Goal: Information Seeking & Learning: Learn about a topic

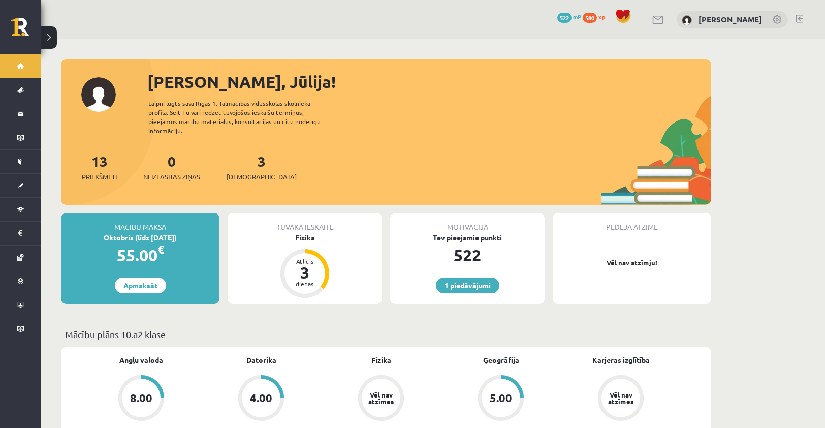
click at [467, 232] on div "Tev pieejamie punkti" at bounding box center [467, 237] width 154 height 11
click at [465, 277] on link "1 piedāvājumi" at bounding box center [467, 285] width 63 height 16
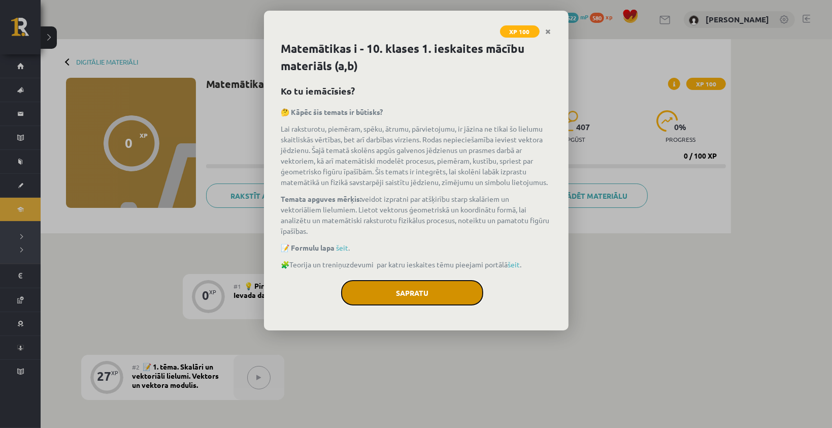
click at [379, 292] on button "Sapratu" at bounding box center [412, 292] width 142 height 25
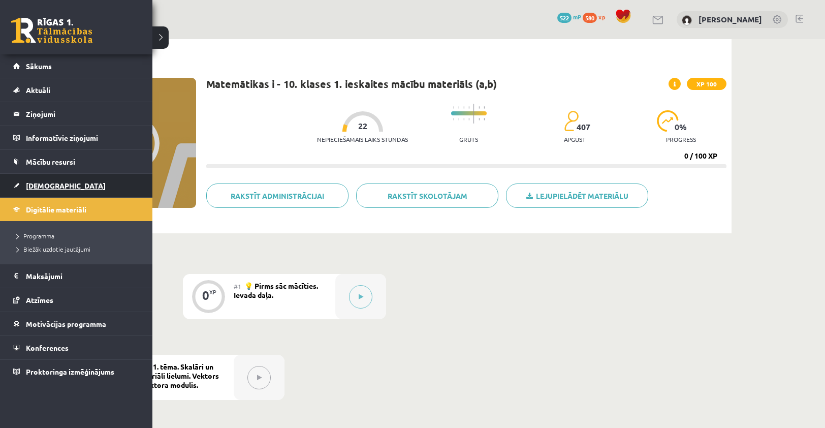
click at [38, 186] on span "[DEMOGRAPHIC_DATA]" at bounding box center [66, 185] width 80 height 9
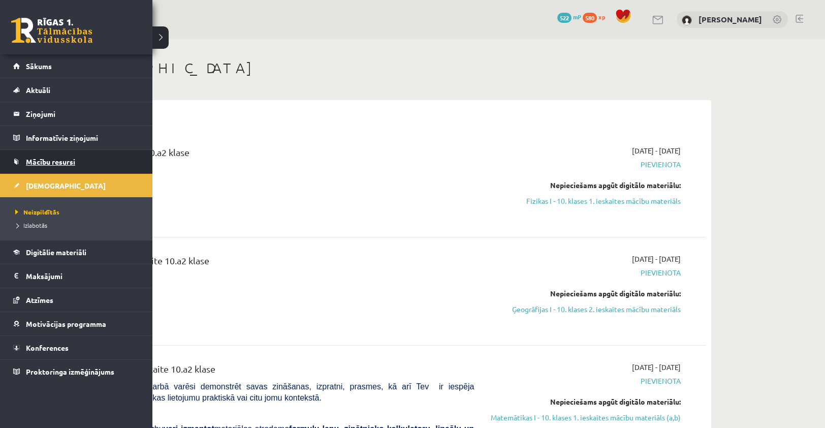
click at [53, 162] on span "Mācību resursi" at bounding box center [50, 161] width 49 height 9
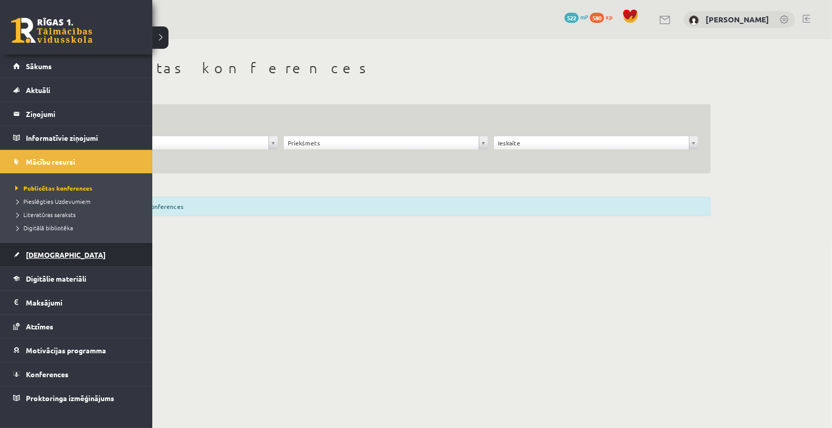
click at [32, 256] on span "[DEMOGRAPHIC_DATA]" at bounding box center [66, 254] width 80 height 9
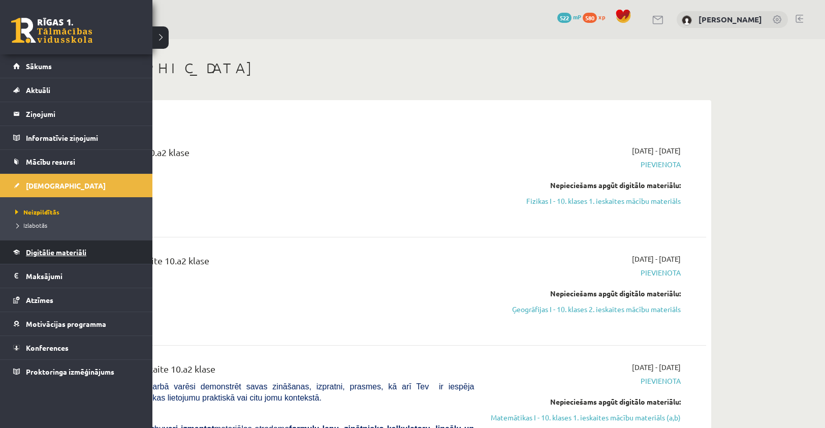
click at [50, 254] on span "Digitālie materiāli" at bounding box center [56, 251] width 60 height 9
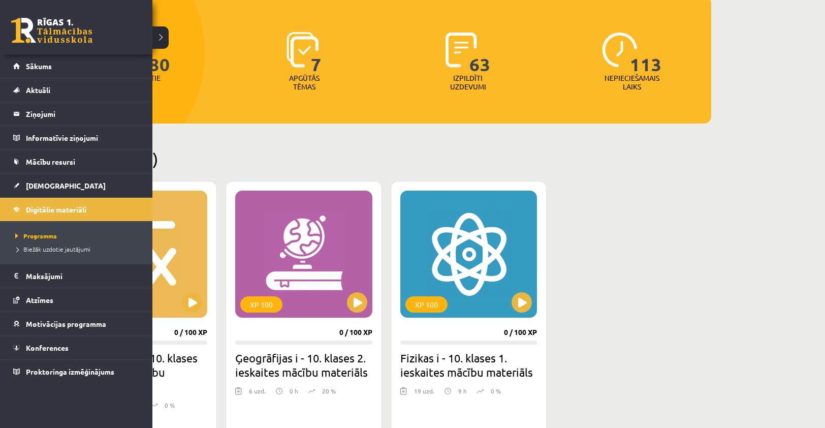
scroll to position [152, 0]
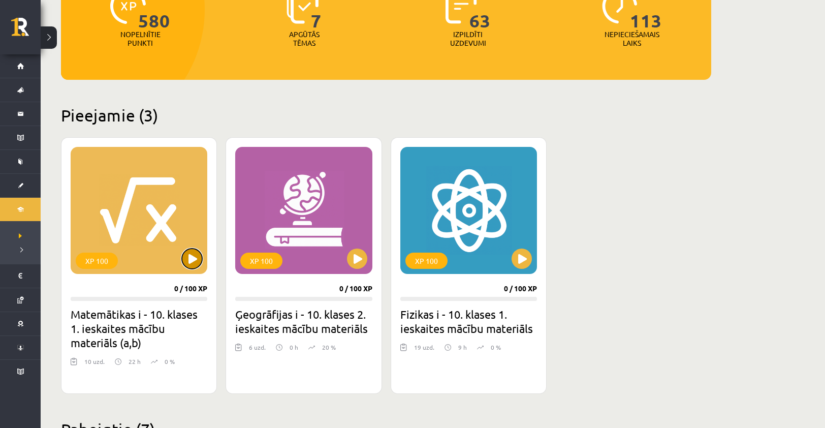
click at [195, 254] on button at bounding box center [192, 258] width 20 height 20
click at [362, 260] on button at bounding box center [357, 258] width 20 height 20
click at [318, 251] on div "XP 100" at bounding box center [303, 210] width 137 height 127
click at [305, 269] on div "XP 100" at bounding box center [303, 210] width 137 height 127
drag, startPoint x: 305, startPoint y: 269, endPoint x: 307, endPoint y: 285, distance: 15.9
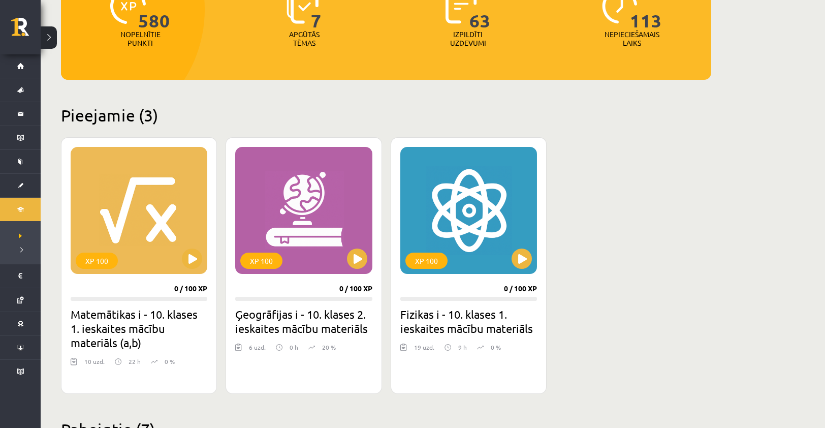
click at [306, 281] on div "XP 100 0 / 100 XP Ģeogrāfijas i - 10. klases 2. ieskaites mācību materiāls 6 uz…" at bounding box center [303, 265] width 156 height 256
drag, startPoint x: 311, startPoint y: 295, endPoint x: 313, endPoint y: 306, distance: 10.4
click at [313, 303] on div "XP 100 0 / 100 XP Ģeogrāfijas i - 10. klases 2. ieskaites mācību materiāls 6 uz…" at bounding box center [303, 265] width 156 height 256
click at [318, 327] on h2 "Ģeogrāfijas i - 10. klases 2. ieskaites mācību materiāls" at bounding box center [303, 321] width 137 height 28
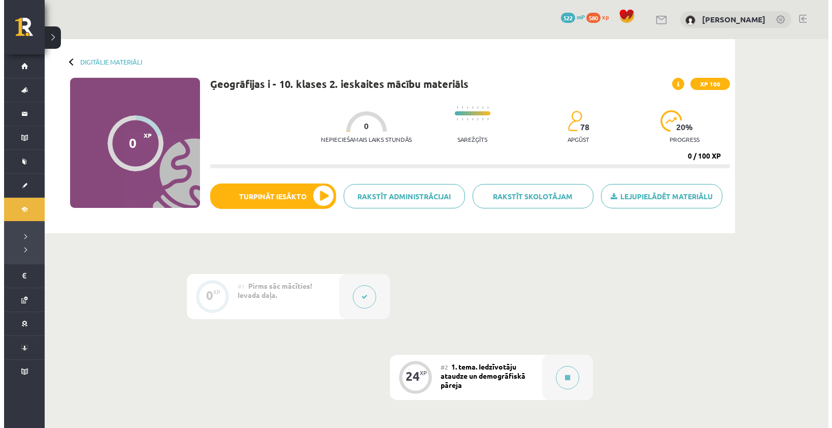
scroll to position [51, 0]
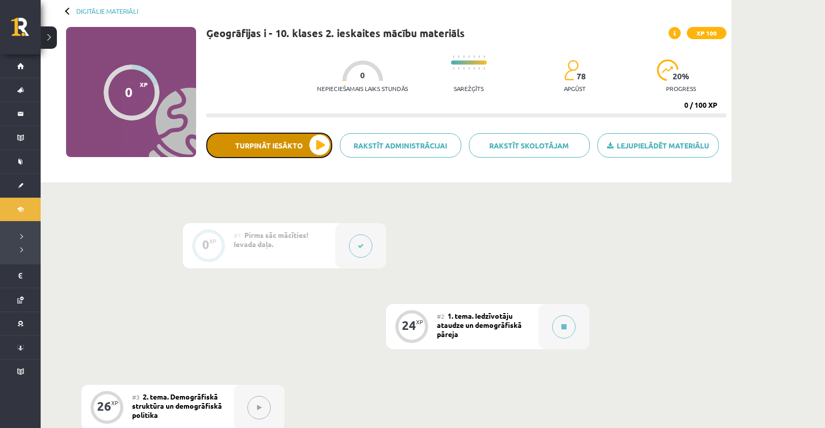
click at [280, 146] on button "Turpināt iesākto" at bounding box center [269, 145] width 126 height 25
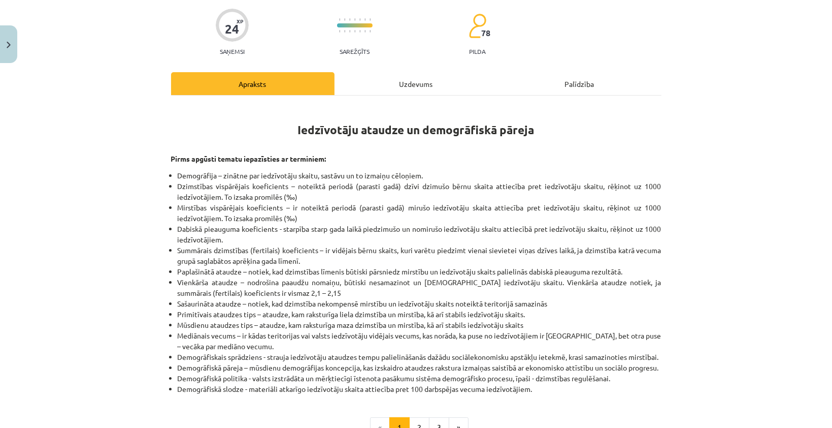
scroll to position [223, 0]
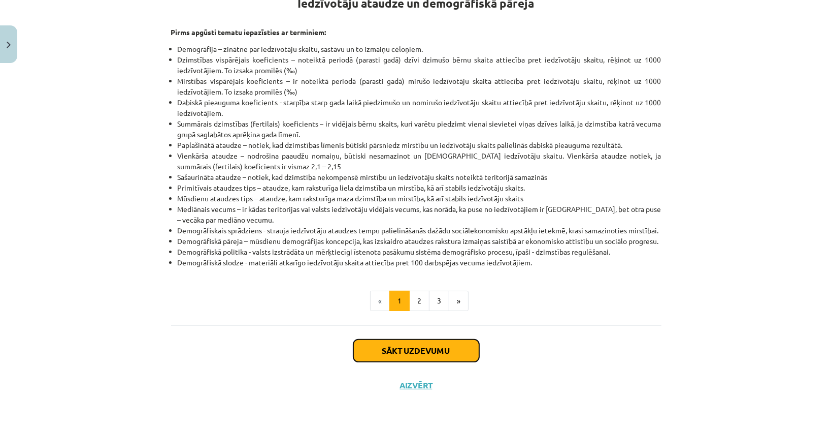
click at [403, 346] on button "Sākt uzdevumu" at bounding box center [416, 350] width 126 height 22
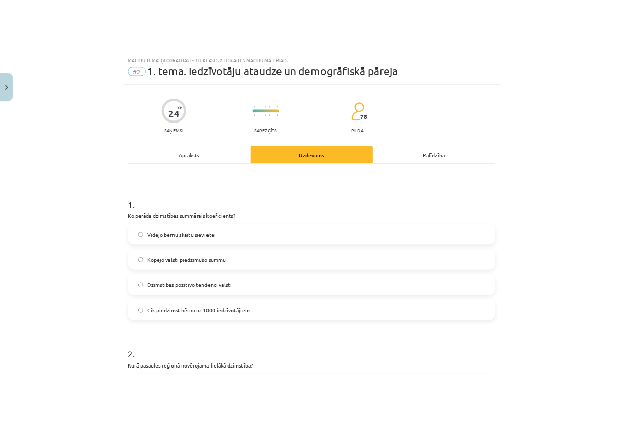
scroll to position [25, 0]
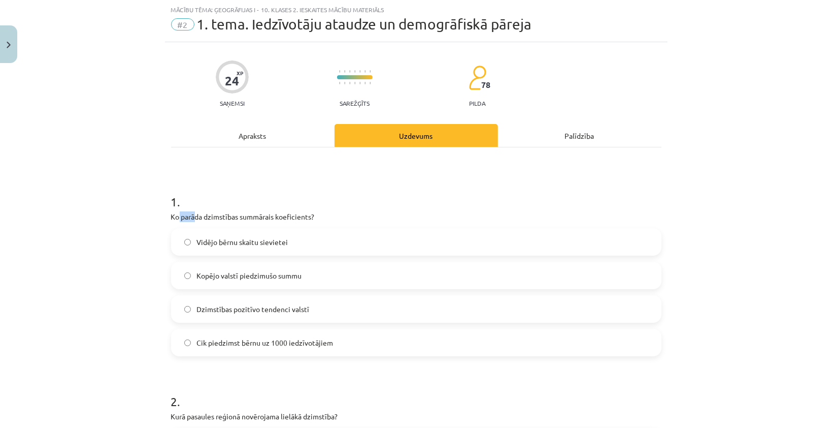
drag, startPoint x: 174, startPoint y: 214, endPoint x: 191, endPoint y: 215, distance: 17.3
click at [191, 215] on p "Ko parāda dzimstības summārais koeficients?" at bounding box center [416, 216] width 490 height 11
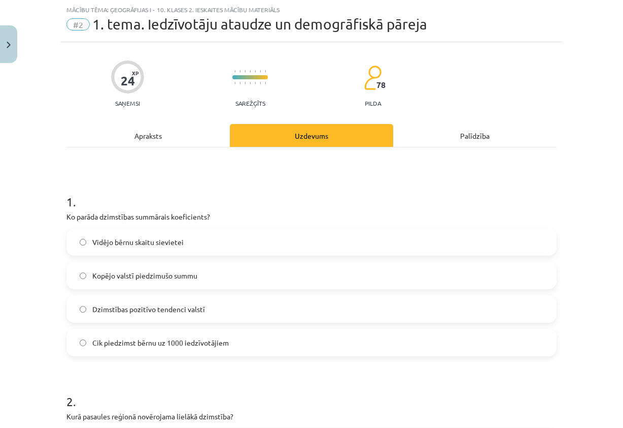
click at [97, 186] on h1 "1 ." at bounding box center [312, 192] width 490 height 31
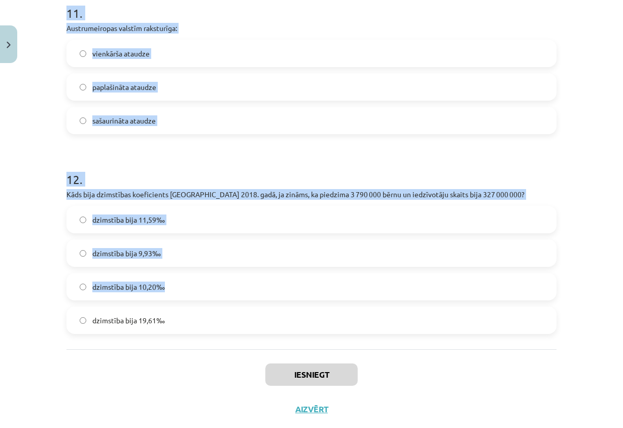
scroll to position [1964, 0]
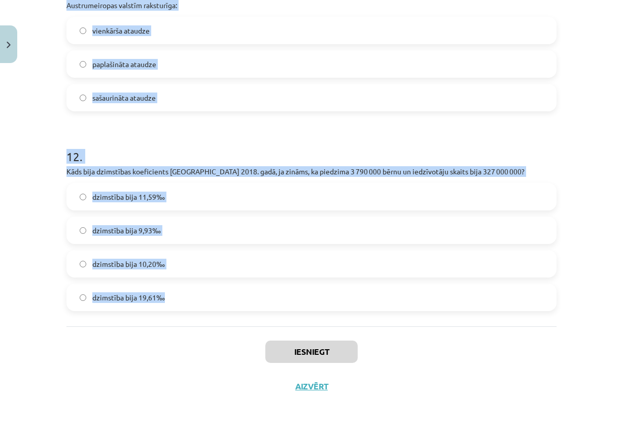
drag, startPoint x: 61, startPoint y: 218, endPoint x: 285, endPoint y: 314, distance: 243.6
copy form "Ko parāda dzimstības summārais koeficients? Vidējo bērnu skaitu sievietei Kopēj…"
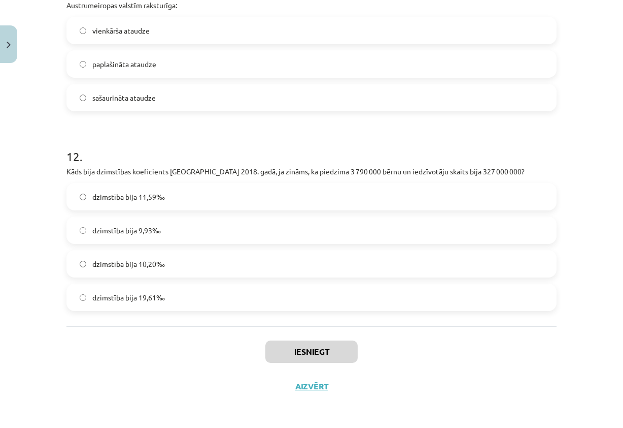
click at [466, 365] on div "Iesniegt Aizvērt" at bounding box center [312, 361] width 490 height 71
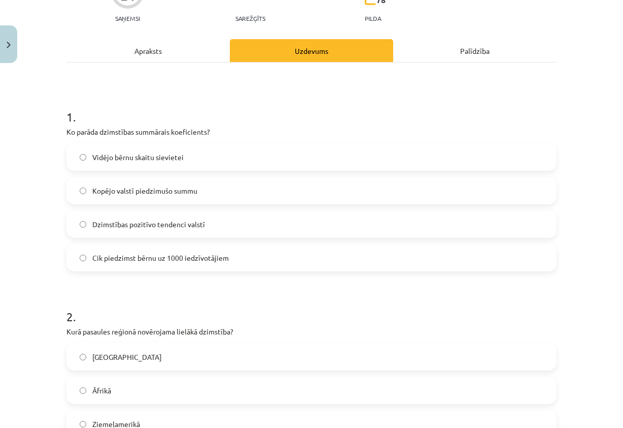
scroll to position [85, 0]
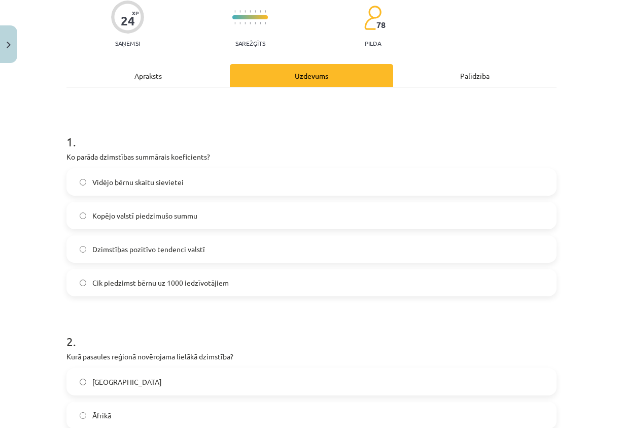
click at [213, 136] on h1 "1 ." at bounding box center [312, 132] width 490 height 31
click at [95, 177] on span "Vidējo bērnu skaitu sievietei" at bounding box center [137, 182] width 91 height 11
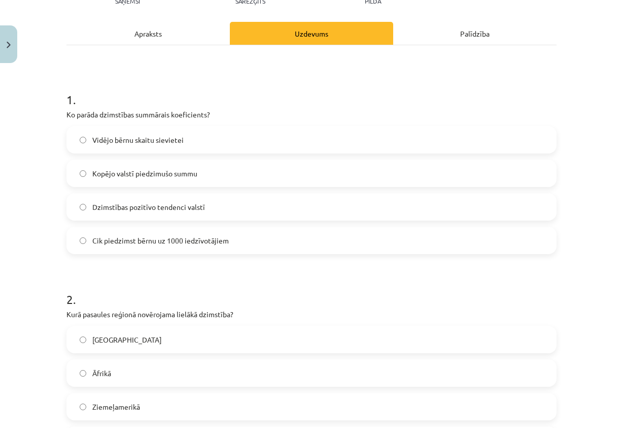
scroll to position [187, 0]
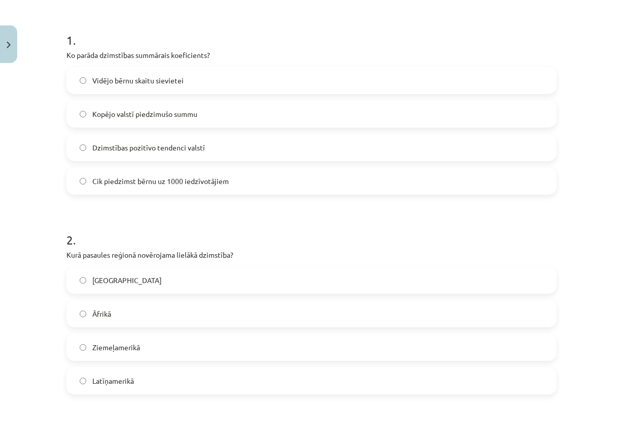
click at [85, 313] on label "Āfrikā" at bounding box center [312, 313] width 488 height 25
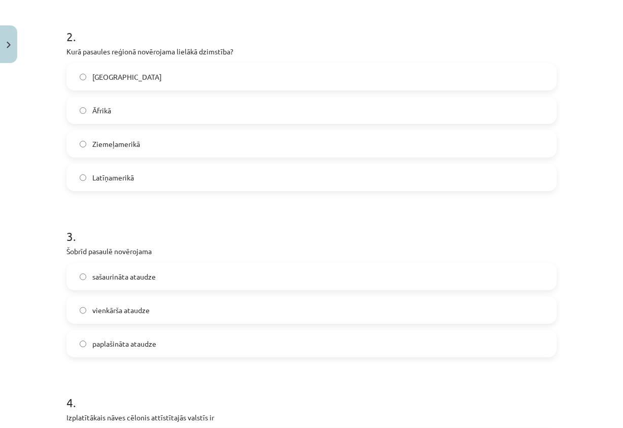
scroll to position [441, 0]
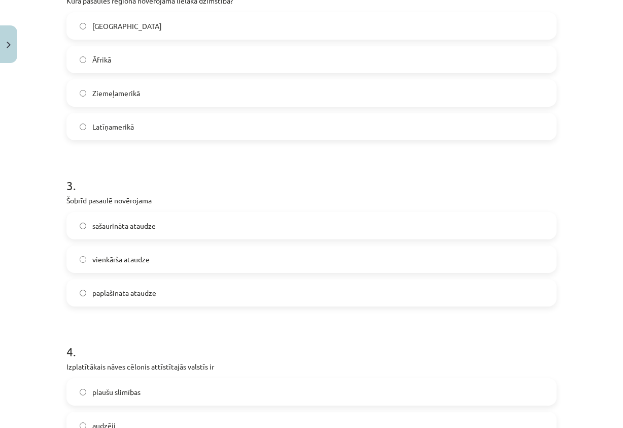
click at [191, 222] on label "sašaurināta ataudze" at bounding box center [312, 225] width 488 height 25
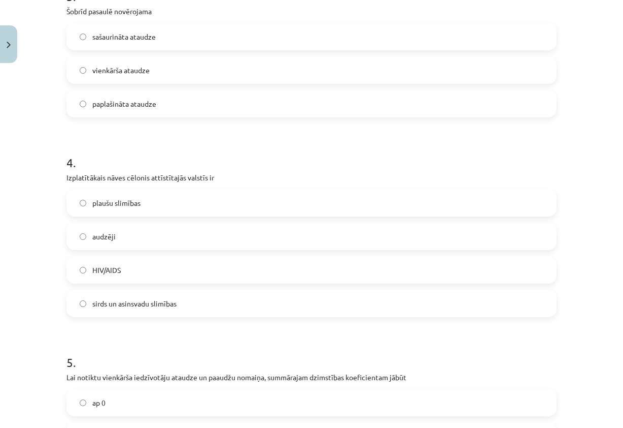
scroll to position [644, 0]
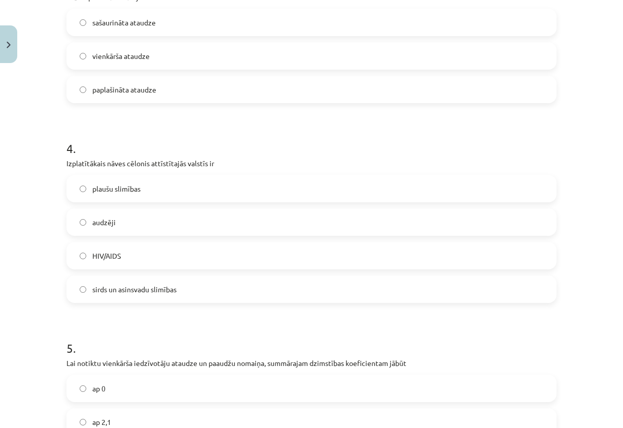
click at [158, 286] on span "sirds un asinsvadu slimības" at bounding box center [134, 289] width 84 height 11
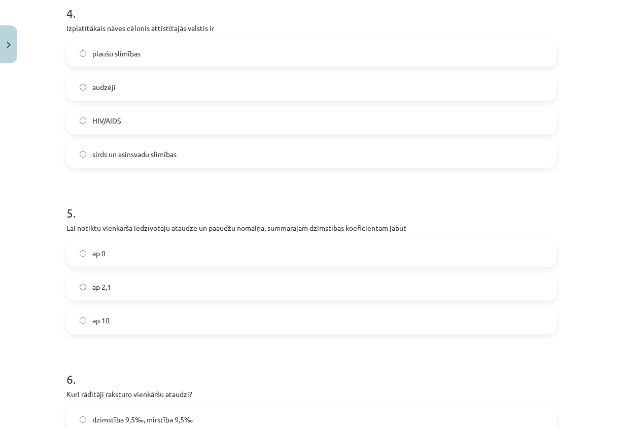
scroll to position [796, 0]
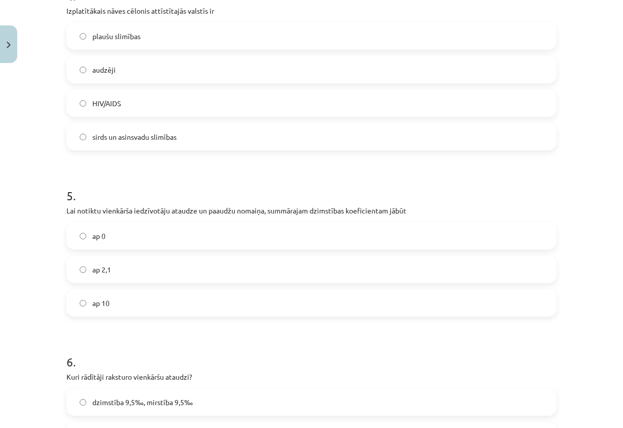
click at [73, 271] on label "ap 2,1" at bounding box center [312, 268] width 488 height 25
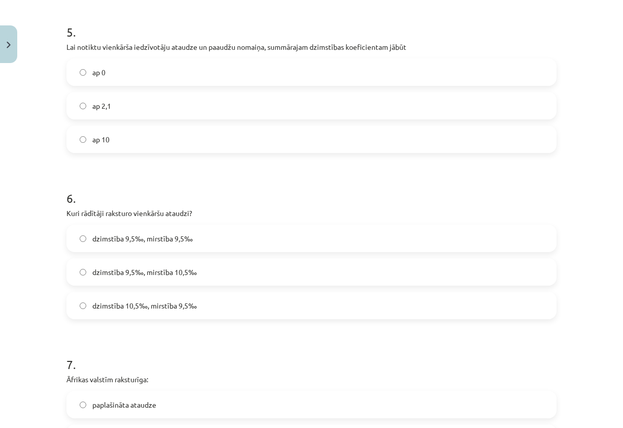
scroll to position [999, 0]
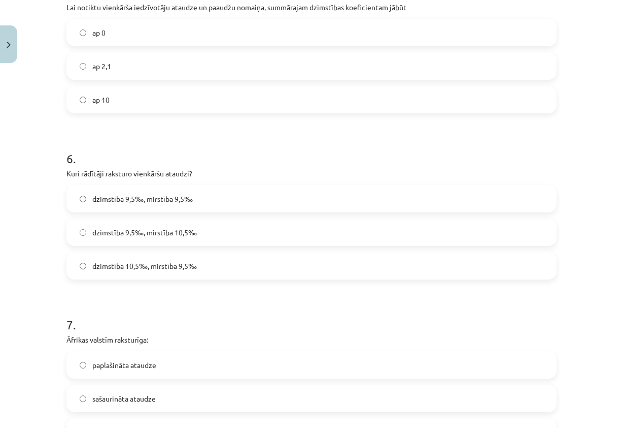
click at [237, 196] on label "dzimstība 9,5‰, mirstība 9,5‰" at bounding box center [312, 198] width 488 height 25
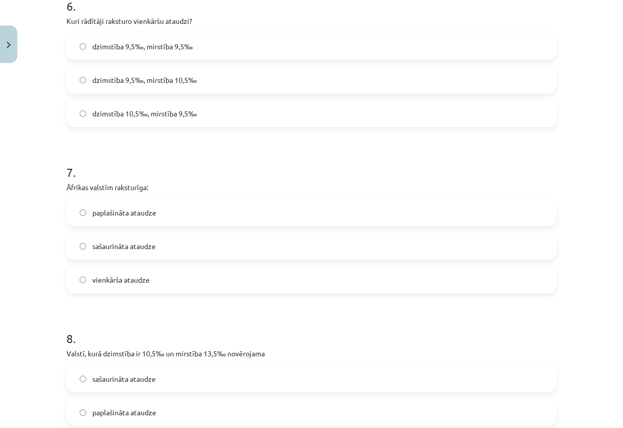
click at [252, 221] on label "paplašināta ataudze" at bounding box center [312, 212] width 488 height 25
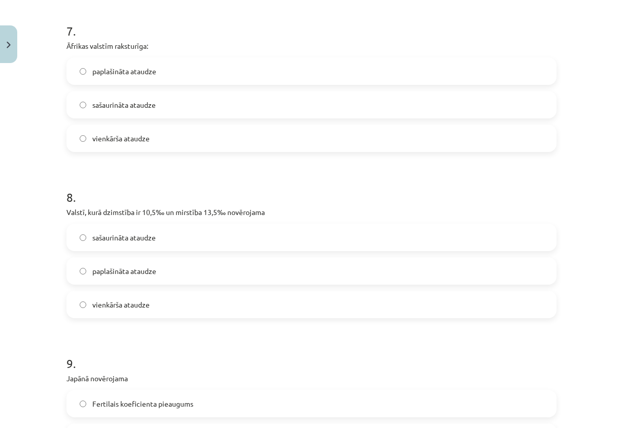
scroll to position [1304, 0]
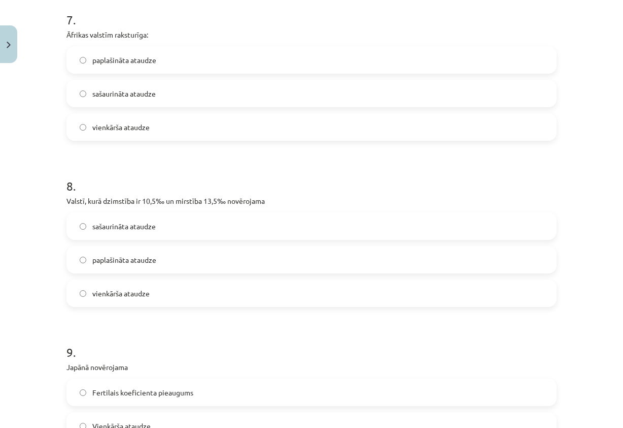
click at [132, 232] on label "sašaurināta ataudze" at bounding box center [312, 225] width 488 height 25
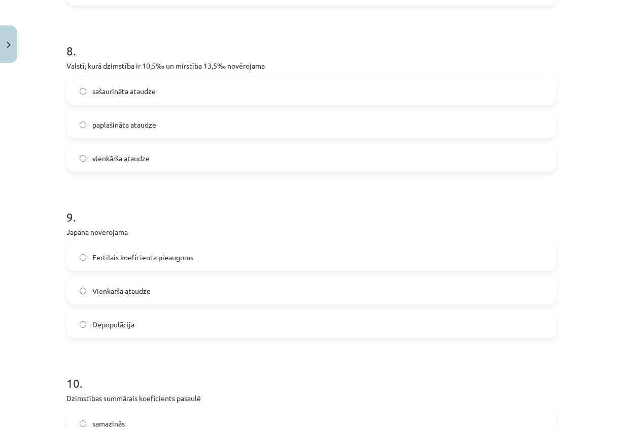
scroll to position [1456, 0]
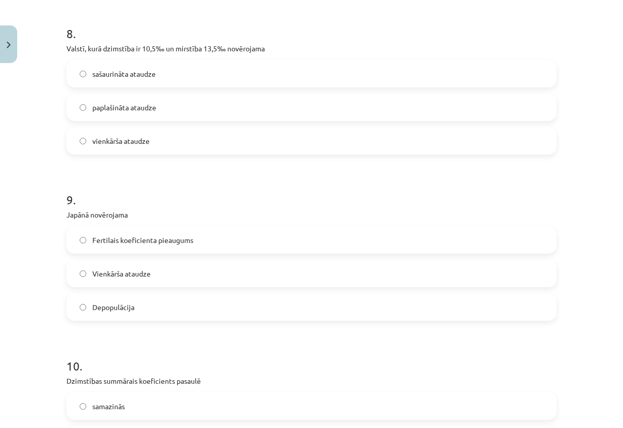
click at [141, 308] on label "Depopulācija" at bounding box center [312, 306] width 488 height 25
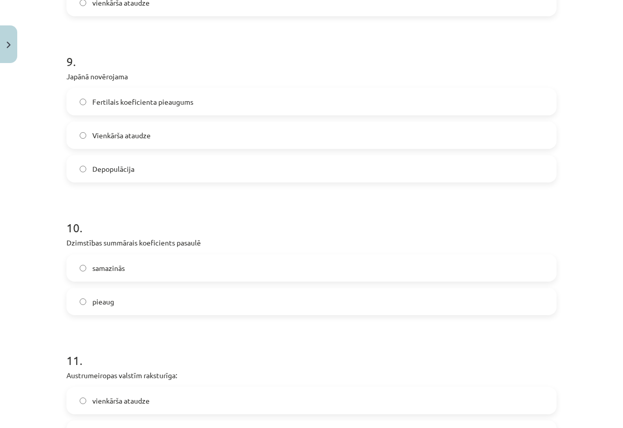
scroll to position [1608, 0]
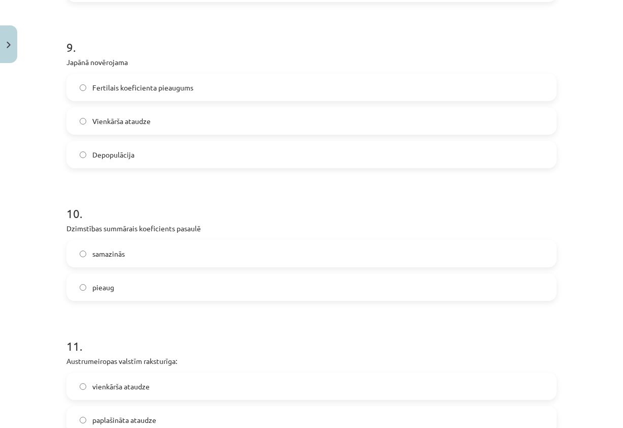
click at [121, 244] on label "samazinās" at bounding box center [312, 253] width 488 height 25
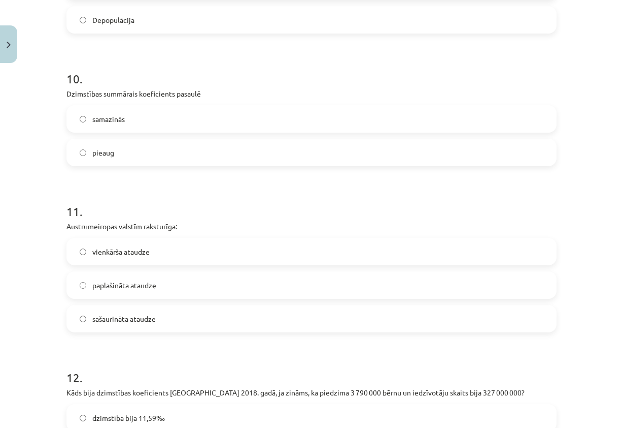
scroll to position [1761, 0]
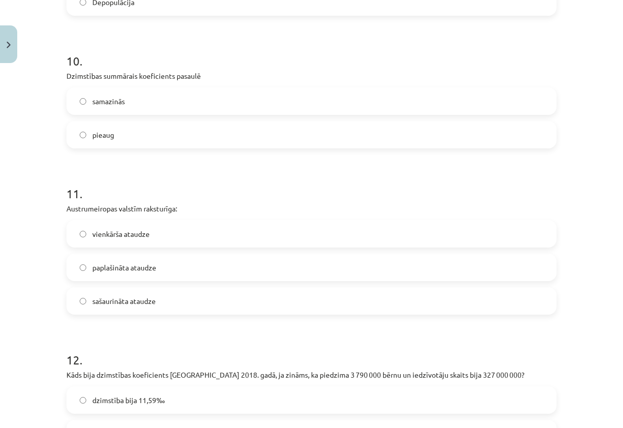
click at [110, 293] on label "sašaurināta ataudze" at bounding box center [312, 300] width 488 height 25
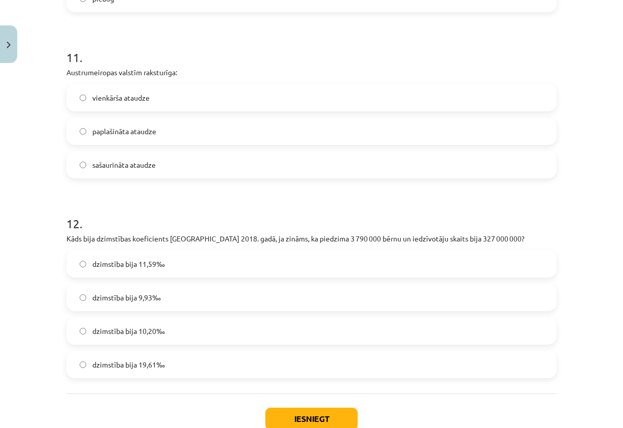
scroll to position [1913, 0]
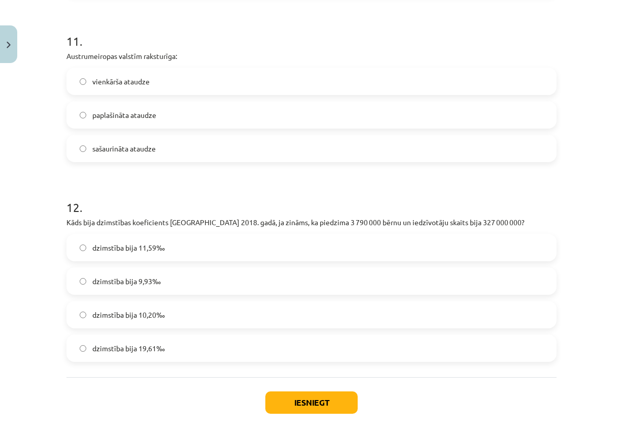
click at [165, 239] on label "dzimstība bija 11,59‰" at bounding box center [312, 247] width 488 height 25
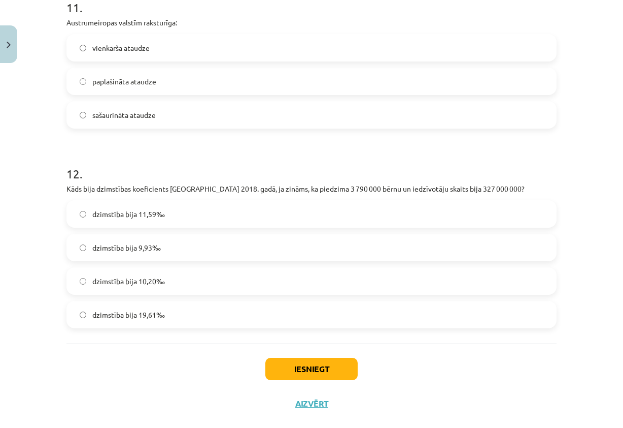
scroll to position [1964, 0]
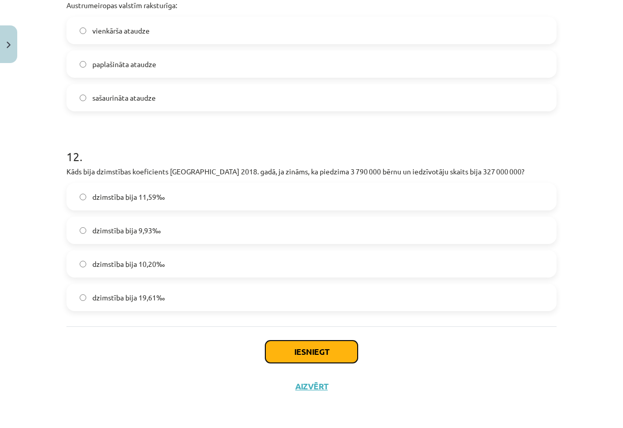
click at [295, 351] on button "Iesniegt" at bounding box center [312, 351] width 92 height 22
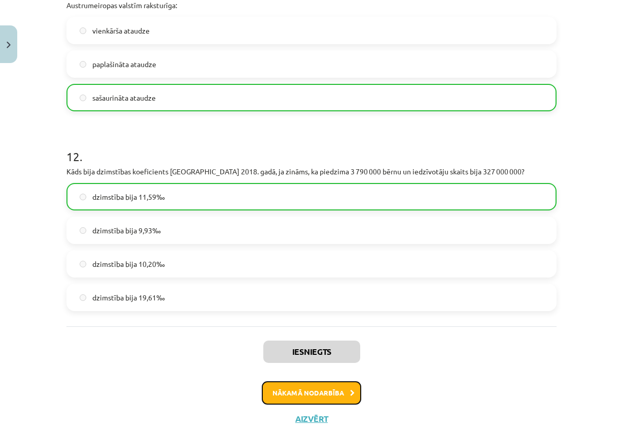
click at [328, 391] on button "Nākamā nodarbība" at bounding box center [312, 392] width 100 height 23
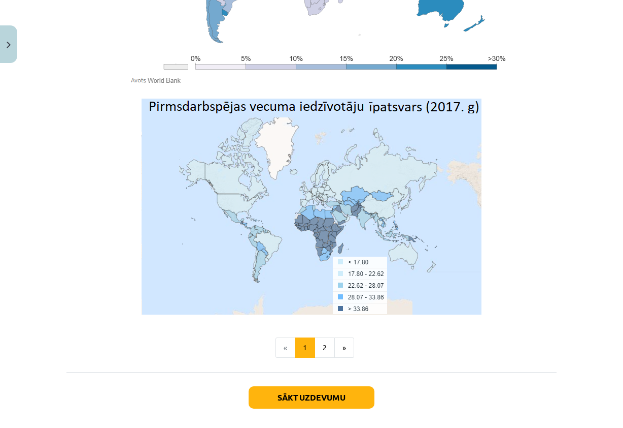
scroll to position [3314, 0]
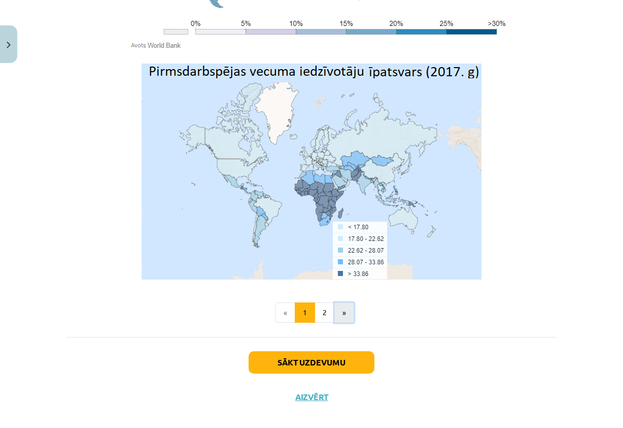
click at [343, 306] on button "»" at bounding box center [345, 312] width 20 height 20
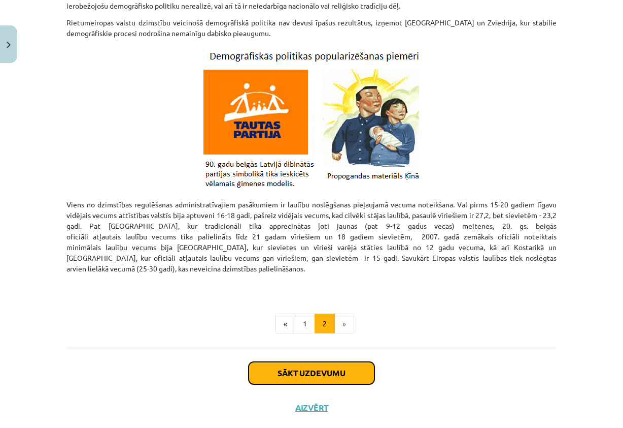
click at [328, 362] on button "Sākt uzdevumu" at bounding box center [312, 373] width 126 height 22
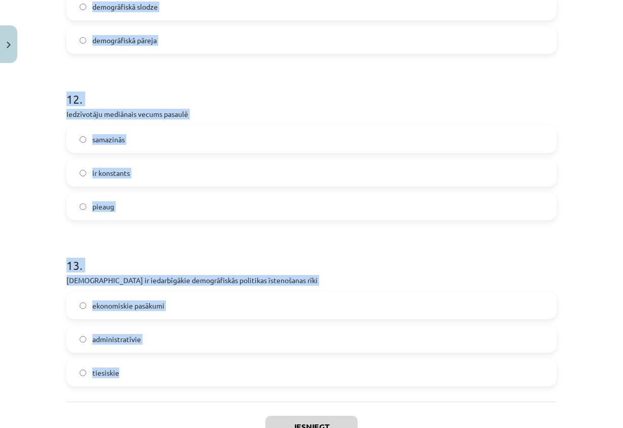
scroll to position [2280, 0]
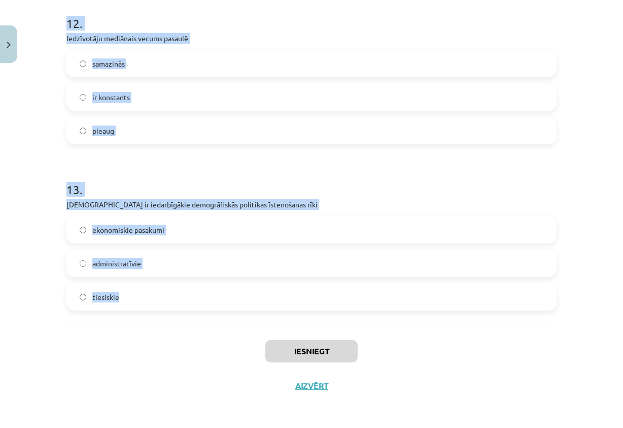
drag, startPoint x: 61, startPoint y: 205, endPoint x: 331, endPoint y: 280, distance: 280.4
copy form "1 . Kurā no minētajām valstīm ir lielākais mūža ilgums? Ķīnā Latvijā Japānā 2 .…"
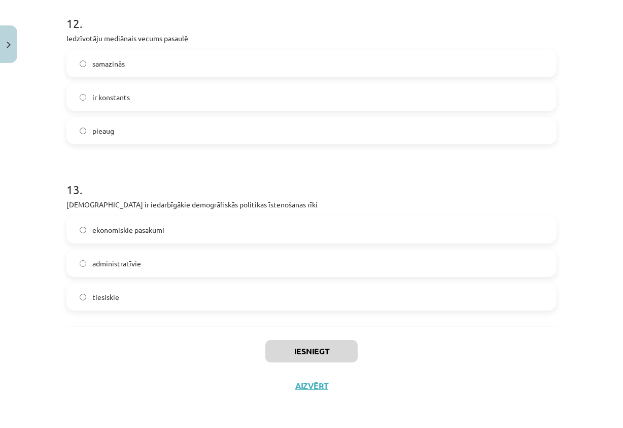
click at [466, 349] on div "Iesniegt Aizvērt" at bounding box center [312, 360] width 490 height 71
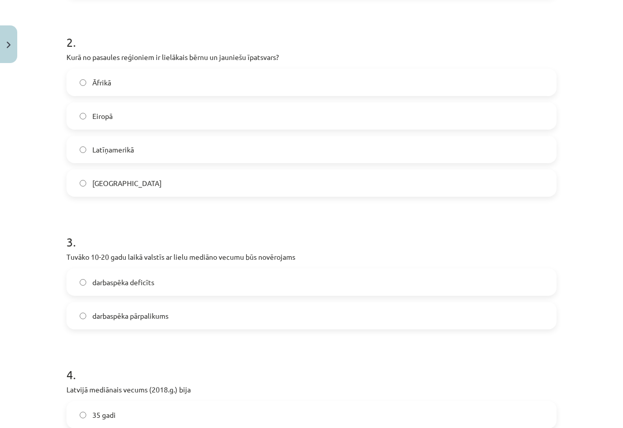
scroll to position [97, 0]
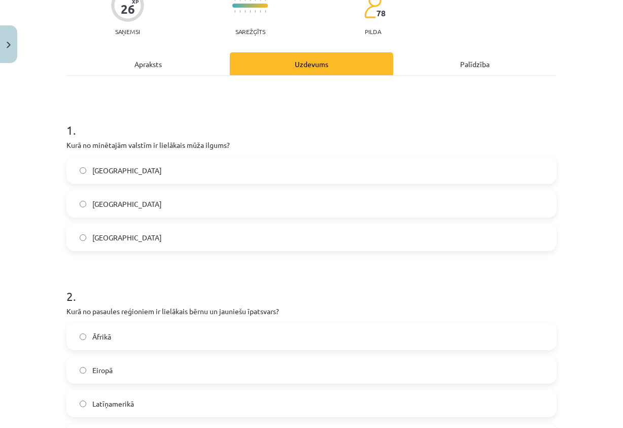
click at [129, 237] on label "Japānā" at bounding box center [312, 236] width 488 height 25
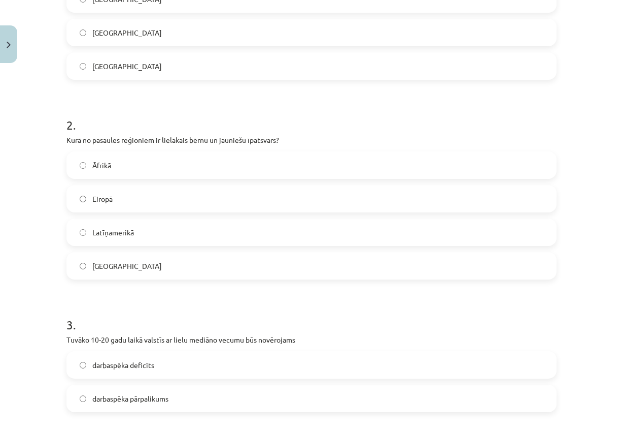
scroll to position [300, 0]
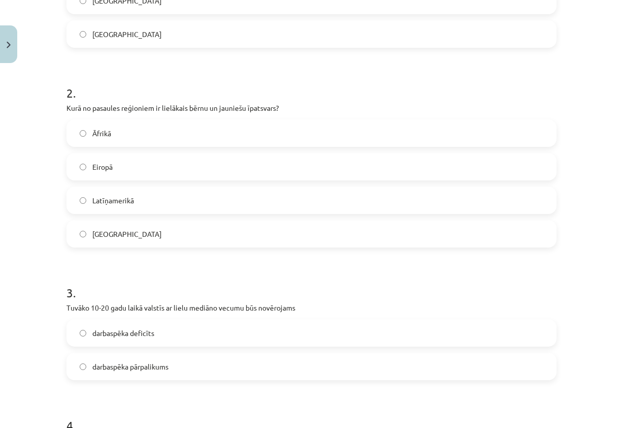
click at [140, 139] on label "Āfrikā" at bounding box center [312, 132] width 488 height 25
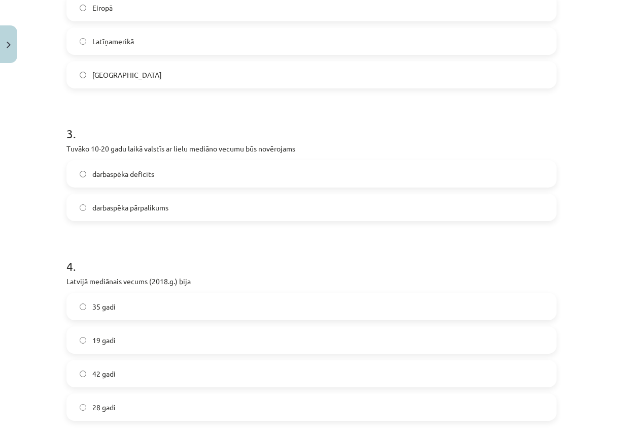
scroll to position [452, 0]
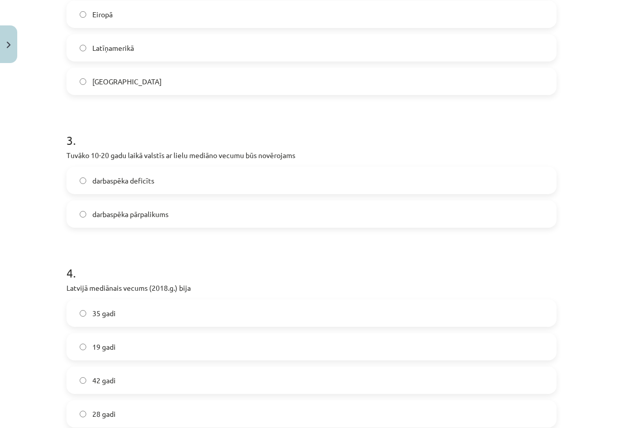
click at [139, 214] on span "darbaspēka pārpalikums" at bounding box center [130, 214] width 76 height 11
click at [196, 185] on label "darbaspēka deficīts" at bounding box center [312, 180] width 488 height 25
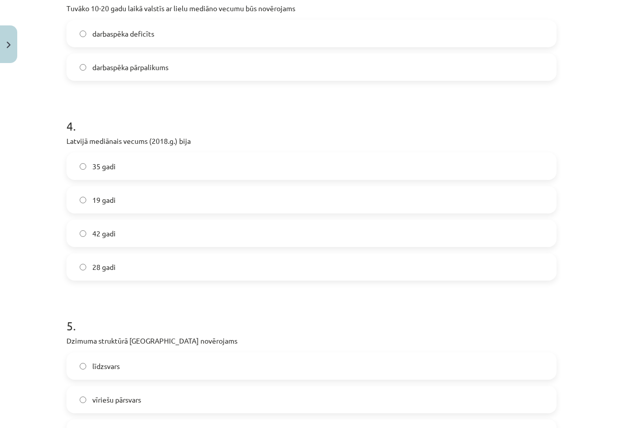
scroll to position [605, 0]
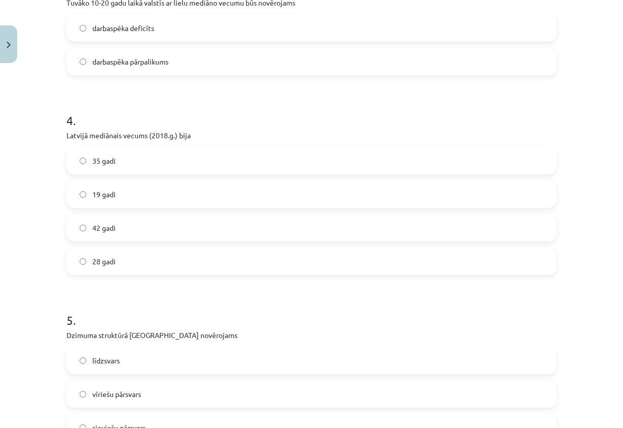
click at [130, 162] on label "35 gadi" at bounding box center [312, 160] width 488 height 25
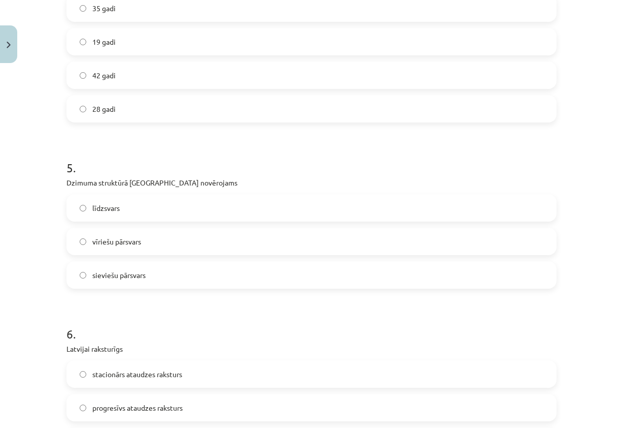
scroll to position [655, 0]
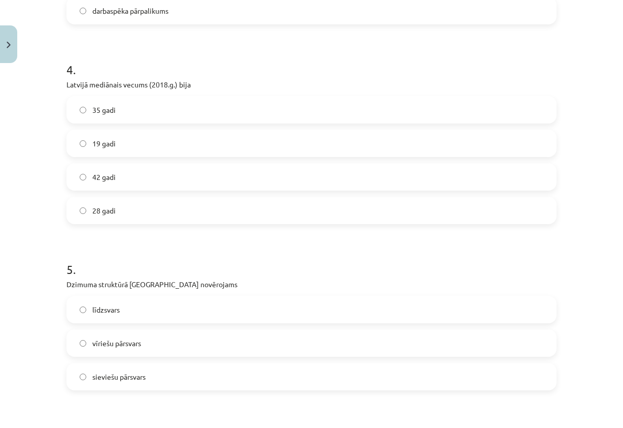
click at [170, 172] on label "42 gadi" at bounding box center [312, 176] width 488 height 25
click at [152, 112] on label "35 gadi" at bounding box center [312, 109] width 488 height 25
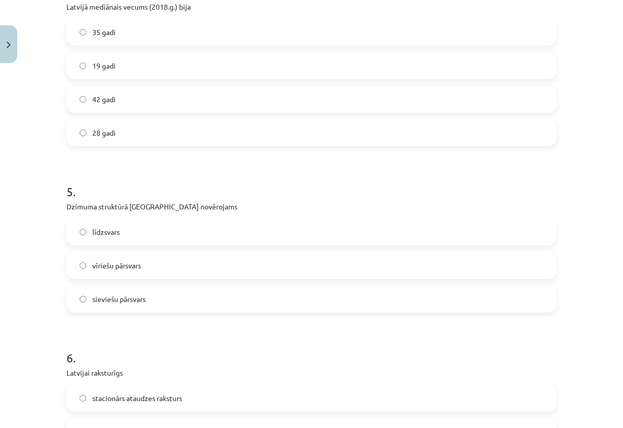
scroll to position [757, 0]
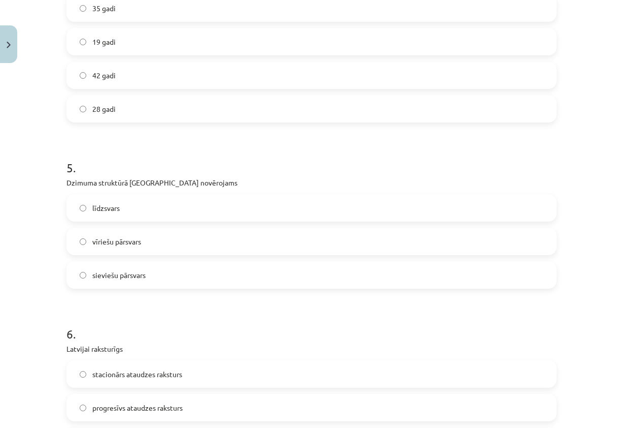
click at [177, 279] on label "sieviešu pārsvars" at bounding box center [312, 274] width 488 height 25
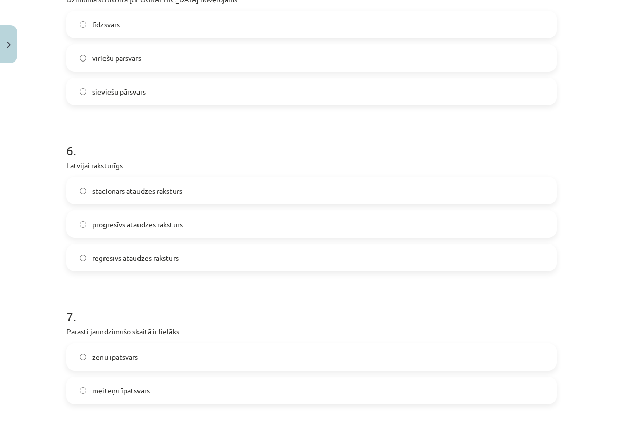
scroll to position [960, 0]
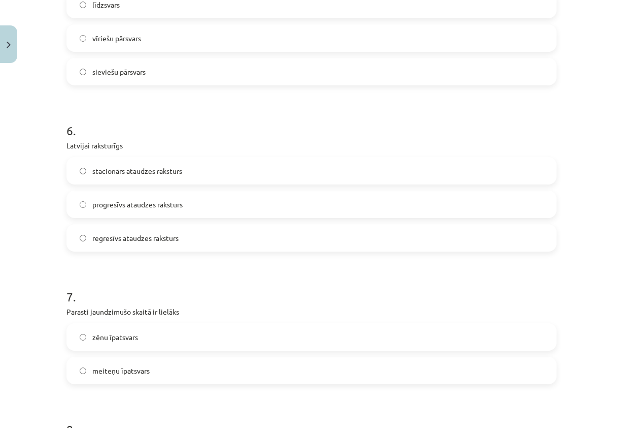
click at [123, 236] on span "regresīvs ataudzes raksturs" at bounding box center [135, 238] width 86 height 11
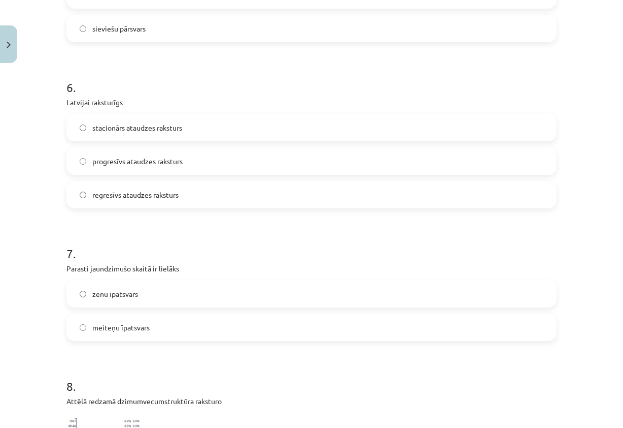
scroll to position [1062, 0]
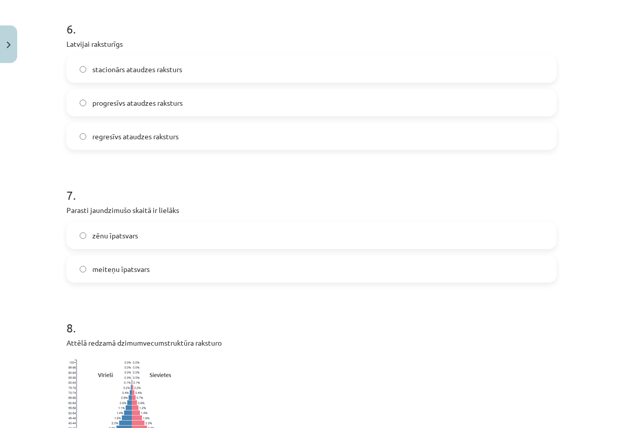
click at [139, 243] on label "zēnu īpatsvars" at bounding box center [312, 234] width 488 height 25
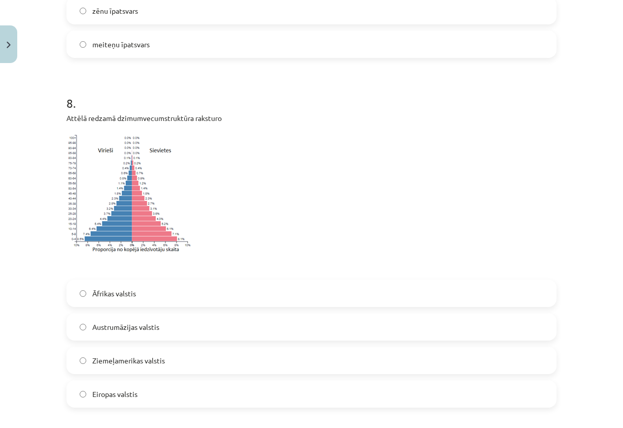
scroll to position [1316, 0]
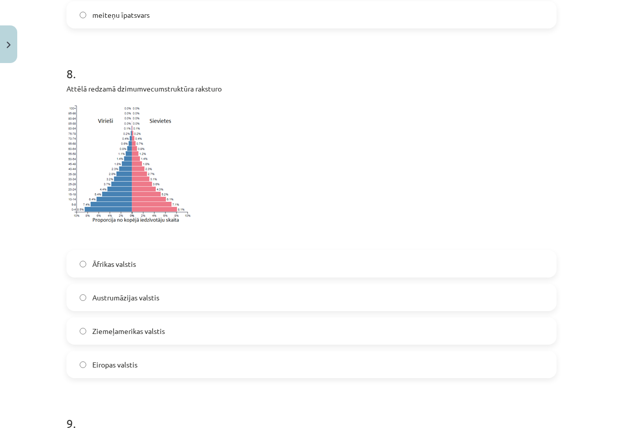
click at [171, 295] on label "Austrumāzijas valstis" at bounding box center [312, 296] width 488 height 25
click at [92, 260] on span "Āfrikas valstis" at bounding box center [114, 263] width 44 height 11
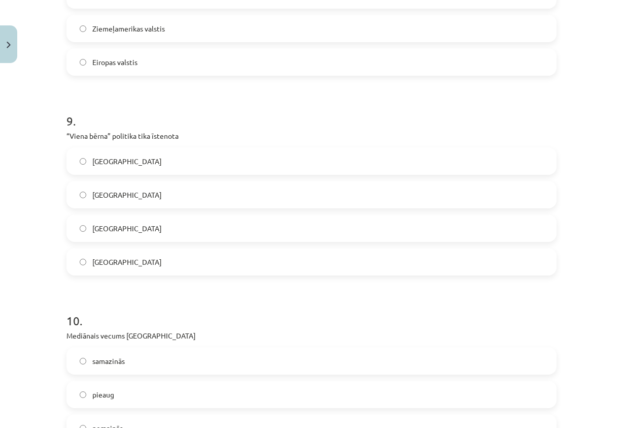
scroll to position [1620, 0]
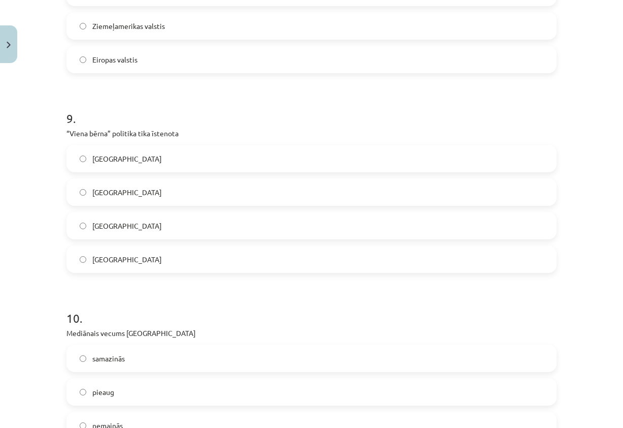
click at [137, 221] on label "Ķīnā" at bounding box center [312, 225] width 488 height 25
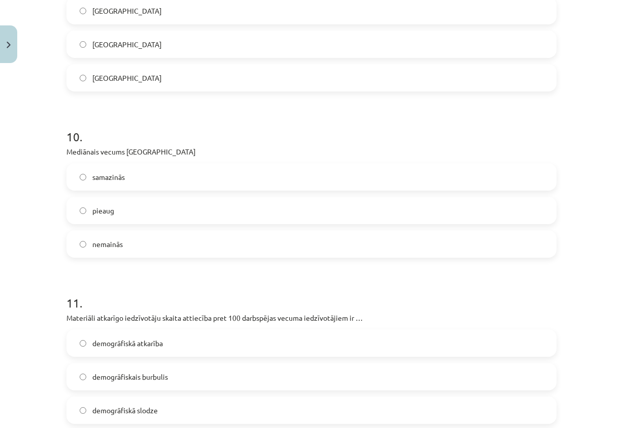
scroll to position [1823, 0]
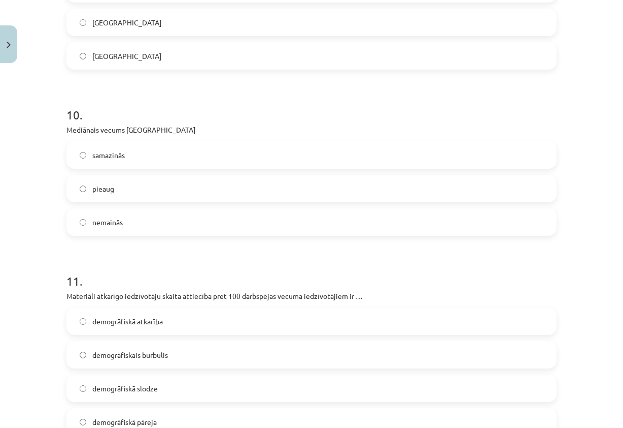
click at [132, 189] on label "pieaug" at bounding box center [312, 188] width 488 height 25
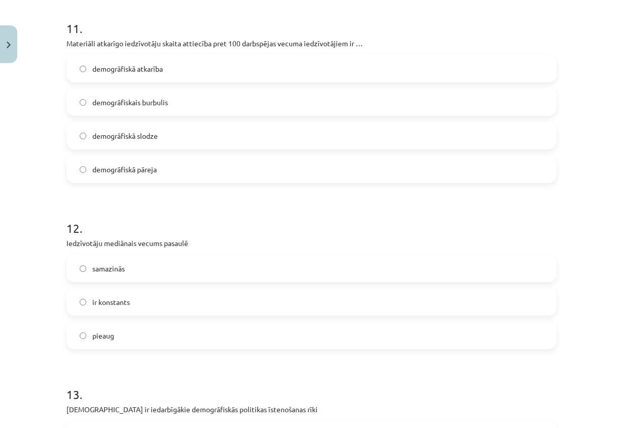
scroll to position [2077, 0]
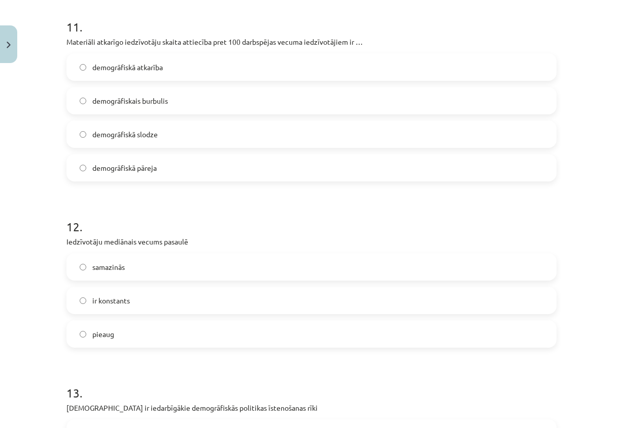
click at [181, 137] on label "demogrāfiskā slodze" at bounding box center [312, 133] width 488 height 25
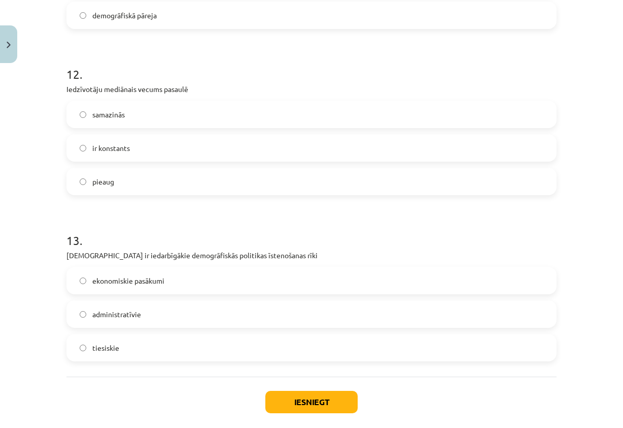
click at [154, 138] on label "ir konstants" at bounding box center [312, 147] width 488 height 25
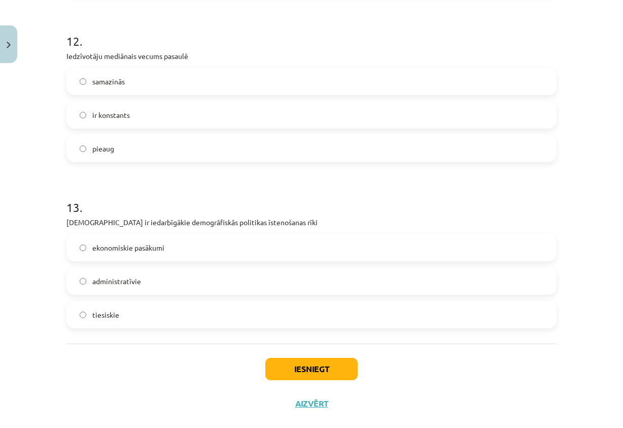
scroll to position [2280, 0]
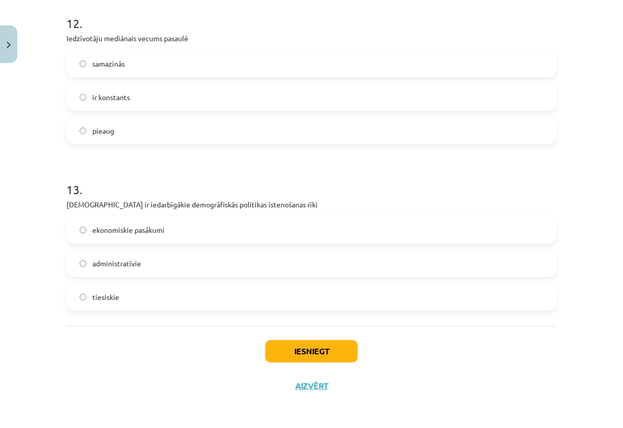
click at [177, 230] on label "ekonomiskie pasākumi" at bounding box center [312, 229] width 488 height 25
click at [319, 354] on button "Iesniegt" at bounding box center [312, 351] width 92 height 22
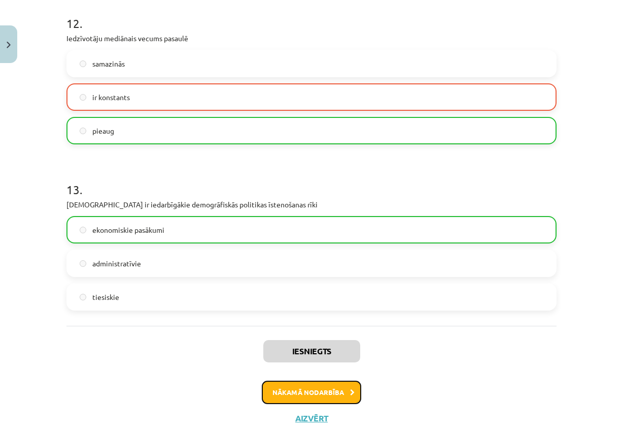
click at [280, 388] on button "Nākamā nodarbība" at bounding box center [312, 391] width 100 height 23
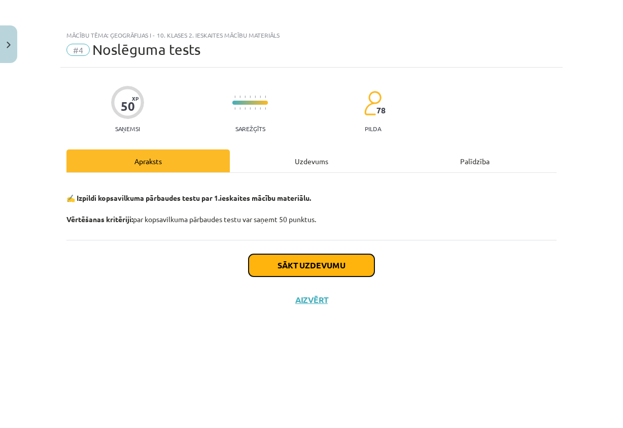
click at [316, 268] on button "Sākt uzdevumu" at bounding box center [312, 265] width 126 height 22
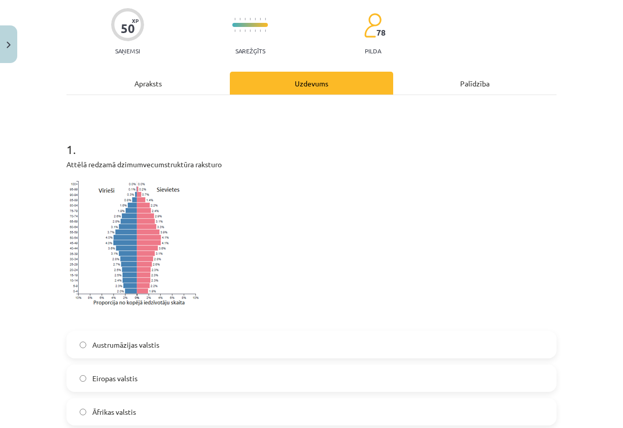
scroll to position [102, 0]
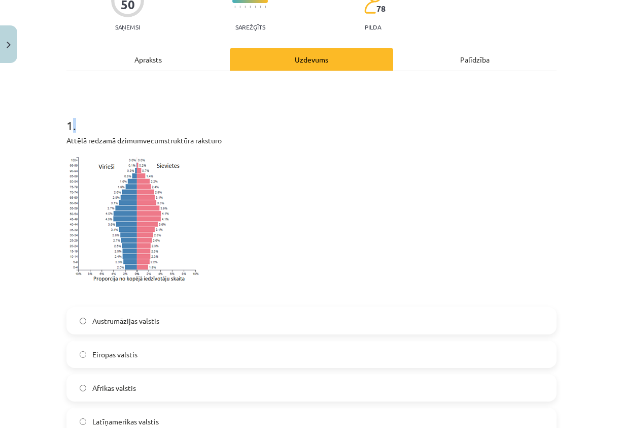
drag, startPoint x: 67, startPoint y: 120, endPoint x: 100, endPoint y: 124, distance: 32.7
click at [100, 124] on h1 "1 ." at bounding box center [312, 116] width 490 height 31
drag, startPoint x: 100, startPoint y: 124, endPoint x: 36, endPoint y: 141, distance: 66.3
click at [36, 141] on div "Mācību tēma: Ģeogrāfijas i - 10. klases 2. ieskaites mācību materiāls #4 Noslēg…" at bounding box center [311, 214] width 623 height 428
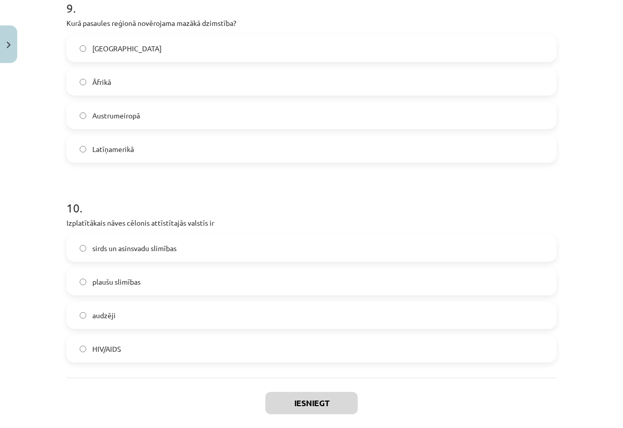
scroll to position [1888, 0]
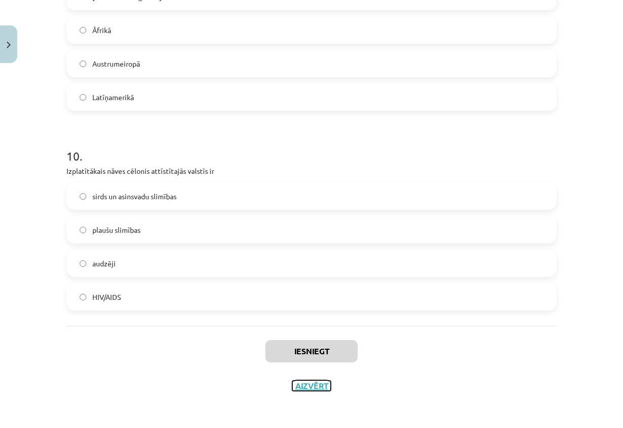
click at [307, 386] on button "Aizvērt" at bounding box center [311, 385] width 39 height 10
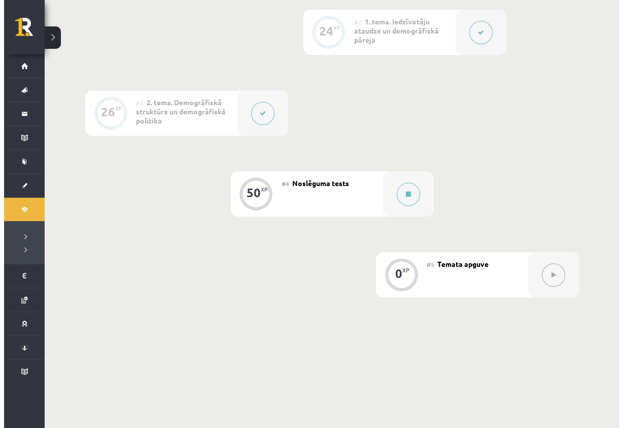
scroll to position [402, 0]
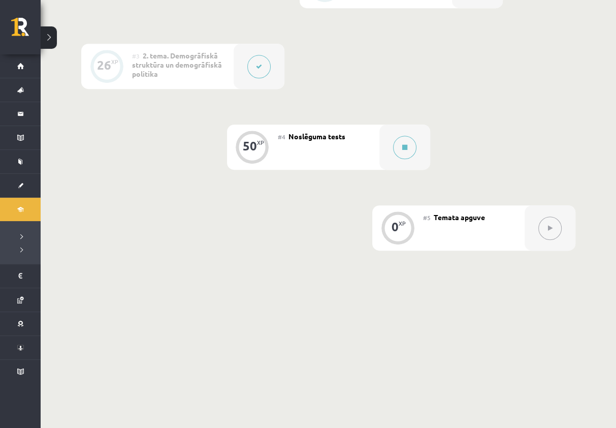
click at [292, 150] on div "#4 Noslēguma tests" at bounding box center [329, 146] width 102 height 45
click at [402, 147] on icon at bounding box center [404, 147] width 5 height 6
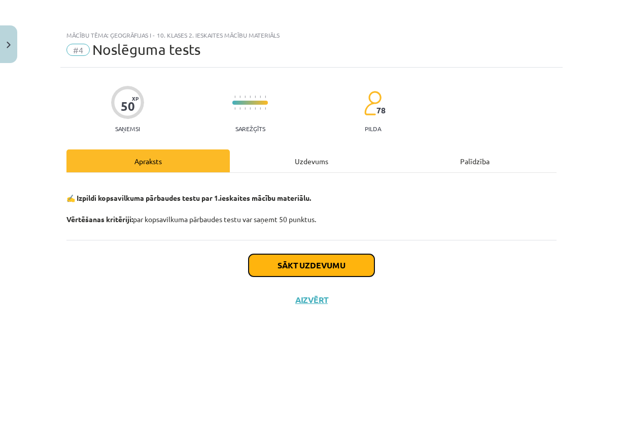
click at [319, 266] on button "Sākt uzdevumu" at bounding box center [312, 265] width 126 height 22
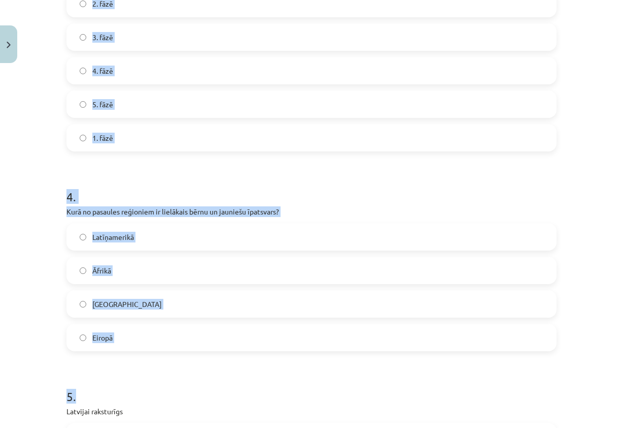
drag, startPoint x: 58, startPoint y: 226, endPoint x: 231, endPoint y: 284, distance: 182.2
click at [231, 284] on div "50 XP Saņemsi Sarežģīts 78 pilda Apraksts Uzdevums Palīdzība 1 . Attēlā redzamā…" at bounding box center [311, 361] width 503 height 2223
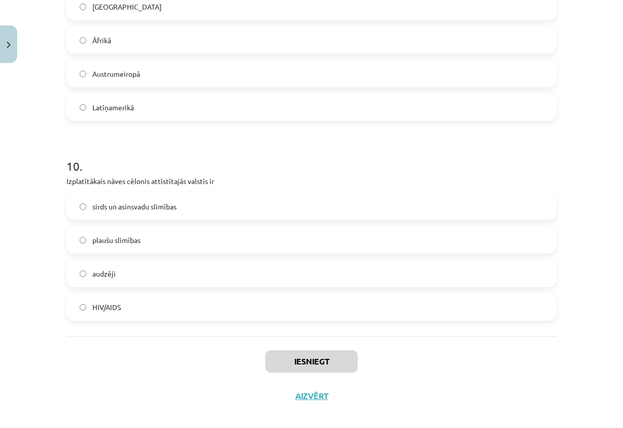
scroll to position [1879, 0]
drag, startPoint x: 231, startPoint y: 284, endPoint x: 235, endPoint y: 294, distance: 11.1
copy form "8 . Iedzīvotāju mediānais vecums pasaulē pieaug ir konstants samazinās 9 . Kurā…"
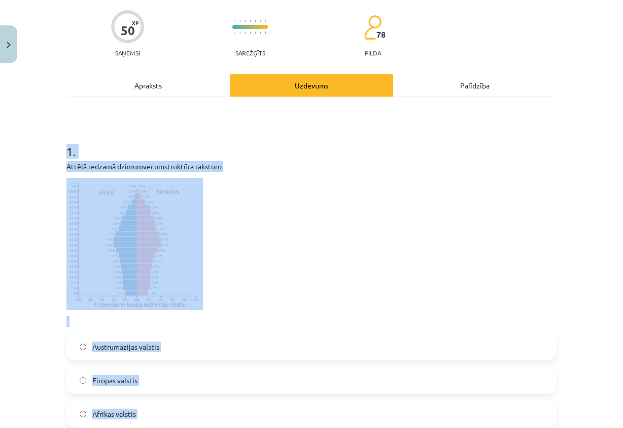
scroll to position [0, 0]
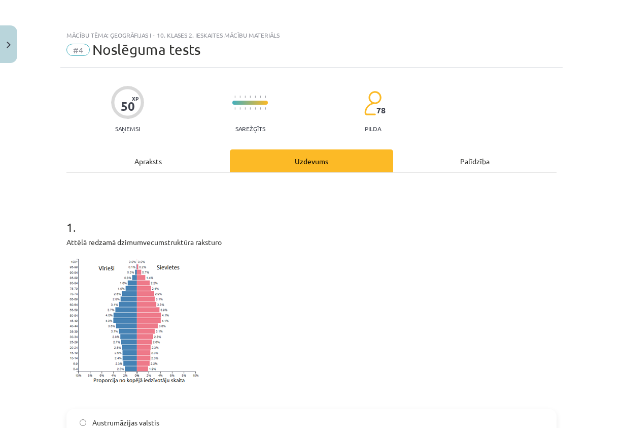
click at [20, 228] on div "Mācību tēma: Ģeogrāfijas i - 10. klases 2. ieskaites mācību materiāls #4 Noslēg…" at bounding box center [311, 214] width 623 height 428
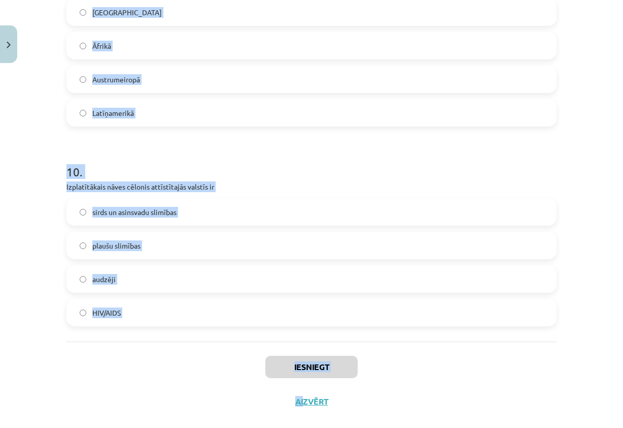
scroll to position [1888, 0]
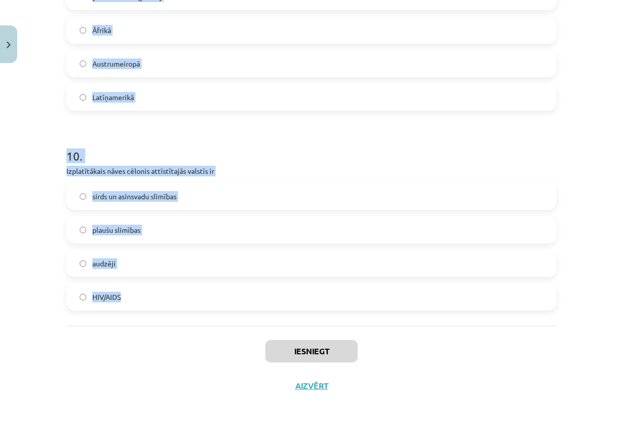
drag, startPoint x: 53, startPoint y: 227, endPoint x: 203, endPoint y: 306, distance: 169.2
click at [203, 306] on div "Mācību tēma: Ģeogrāfijas i - 10. klases 2. ieskaites mācību materiāls #4 Noslēg…" at bounding box center [311, 214] width 623 height 428
copy form "1 . Attēlā redzamā dzimumvecumstruktūra raksturo Austrumāzijas valstis Eiropas …"
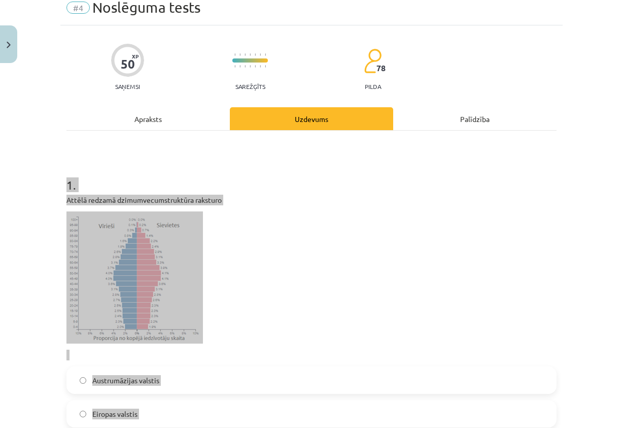
scroll to position [0, 0]
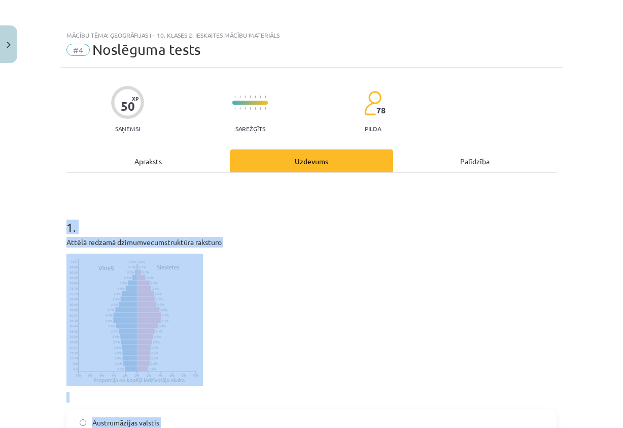
click at [266, 264] on p at bounding box center [312, 319] width 490 height 132
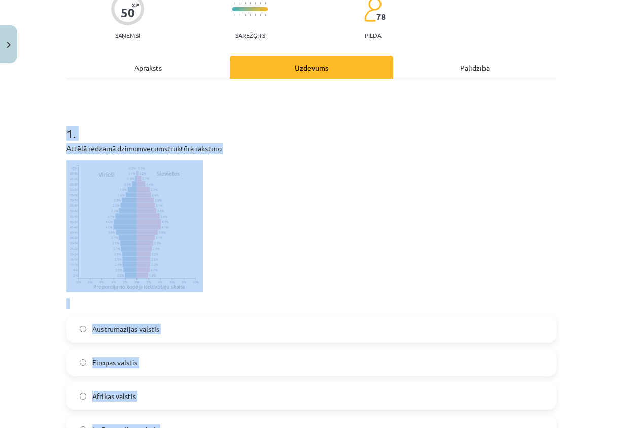
scroll to position [152, 0]
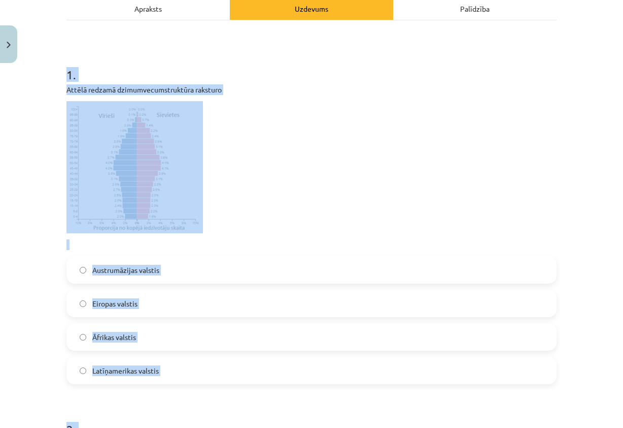
click at [320, 193] on p at bounding box center [312, 167] width 490 height 132
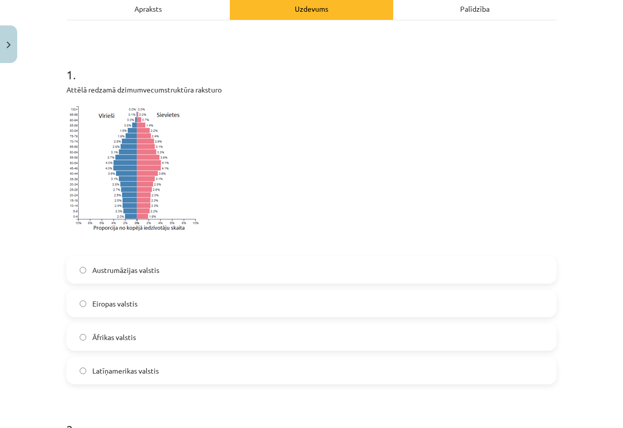
click at [195, 341] on label "Āfrikas valstis" at bounding box center [312, 336] width 488 height 25
click at [132, 278] on label "Austrumāzijas valstis" at bounding box center [312, 269] width 488 height 25
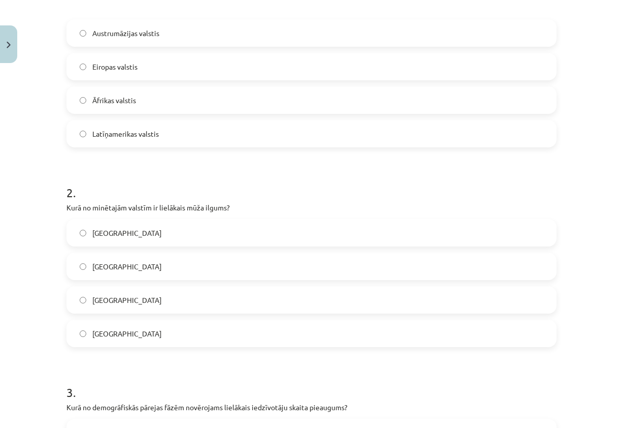
scroll to position [406, 0]
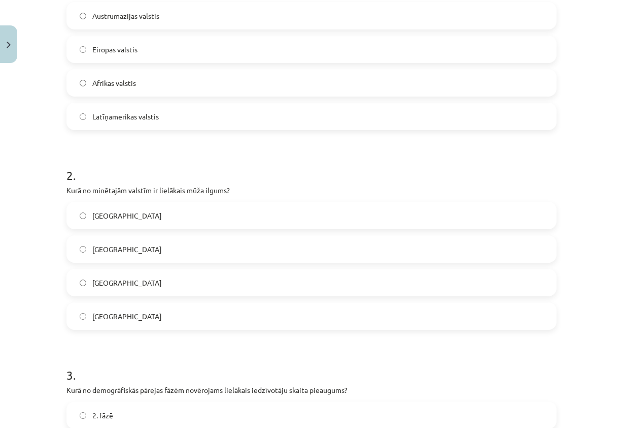
click at [117, 252] on label "Japānā" at bounding box center [312, 248] width 488 height 25
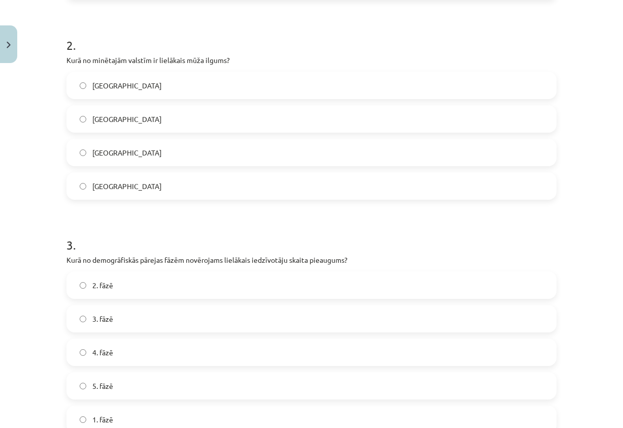
scroll to position [559, 0]
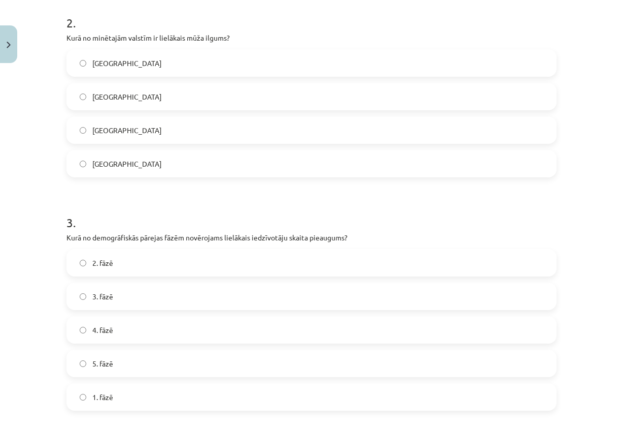
click at [108, 302] on label "3. fāzē" at bounding box center [312, 295] width 488 height 25
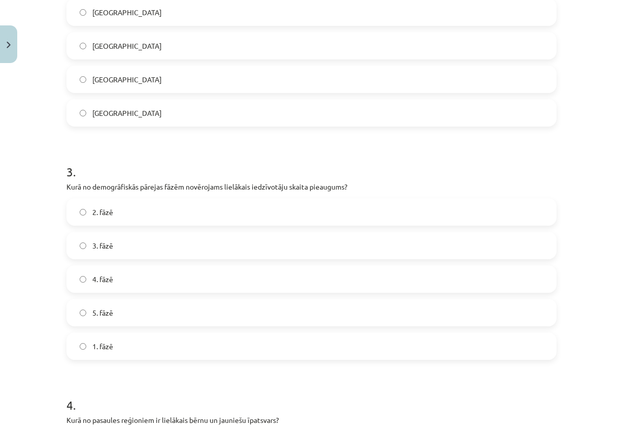
click at [108, 217] on label "2. fāzē" at bounding box center [312, 211] width 488 height 25
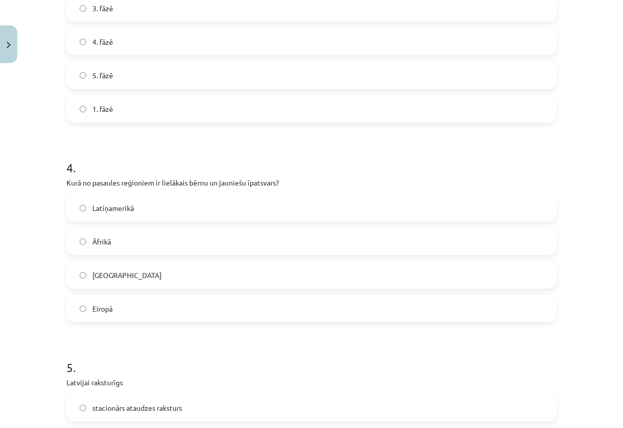
scroll to position [863, 0]
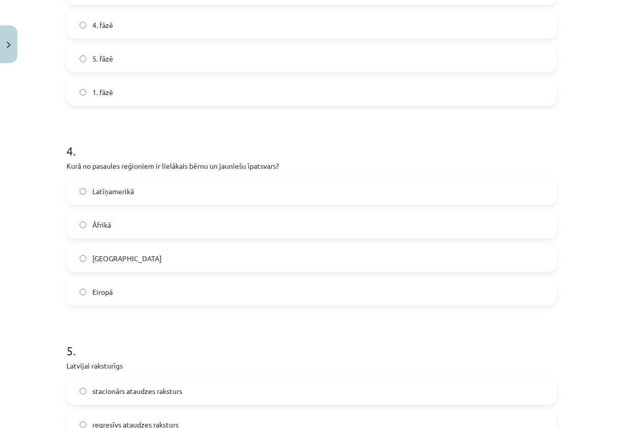
click at [134, 290] on label "Eiropā" at bounding box center [312, 291] width 488 height 25
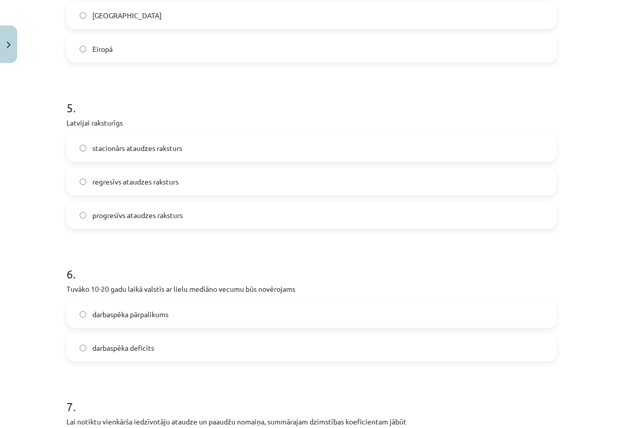
scroll to position [1117, 0]
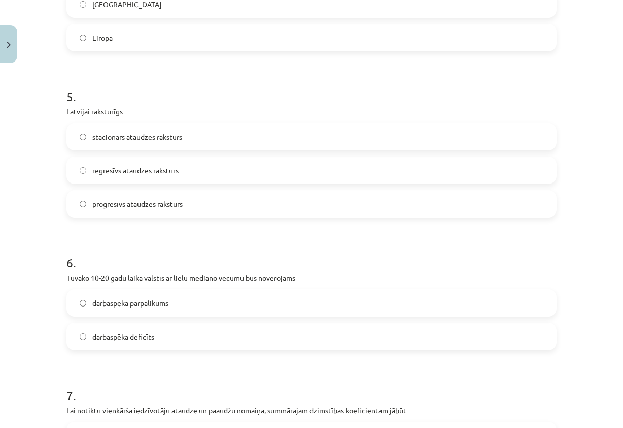
click at [124, 170] on span "regresīvs ataudzes raksturs" at bounding box center [135, 170] width 86 height 11
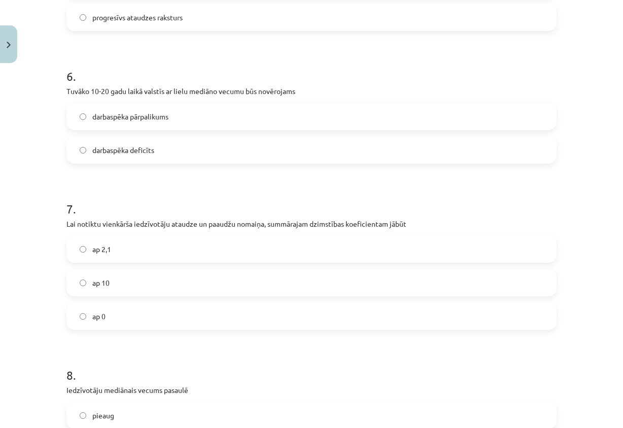
scroll to position [1320, 0]
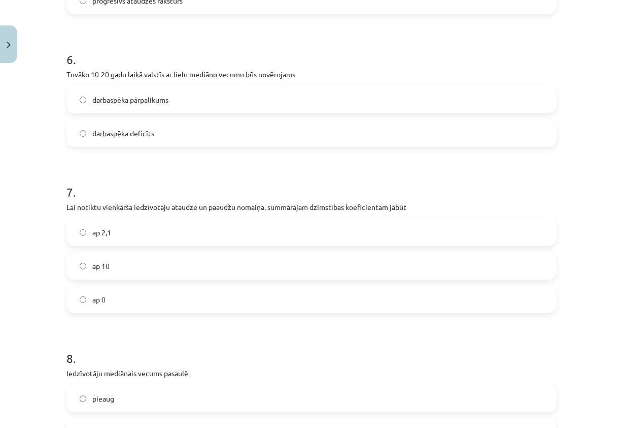
click at [141, 98] on span "darbaspēka pārpalikums" at bounding box center [130, 99] width 76 height 11
click at [159, 136] on label "darbaspēka deficīts" at bounding box center [312, 132] width 488 height 25
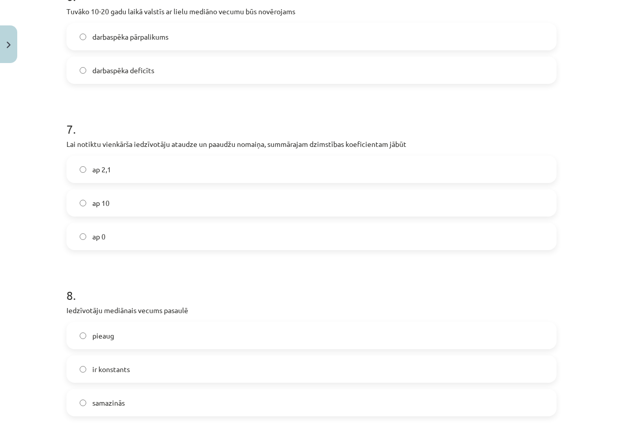
scroll to position [1422, 0]
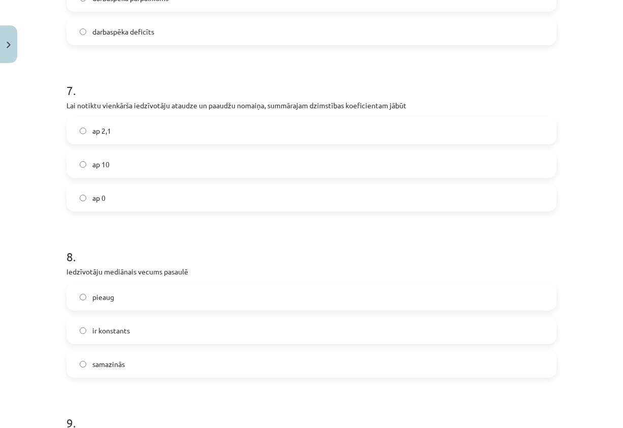
click at [121, 130] on label "ap 2,1" at bounding box center [312, 130] width 488 height 25
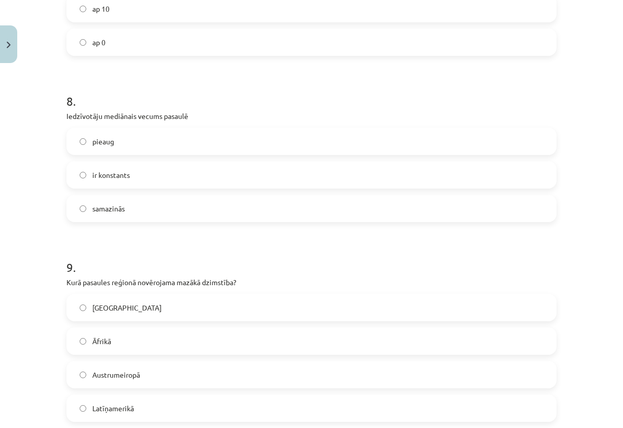
scroll to position [1625, 0]
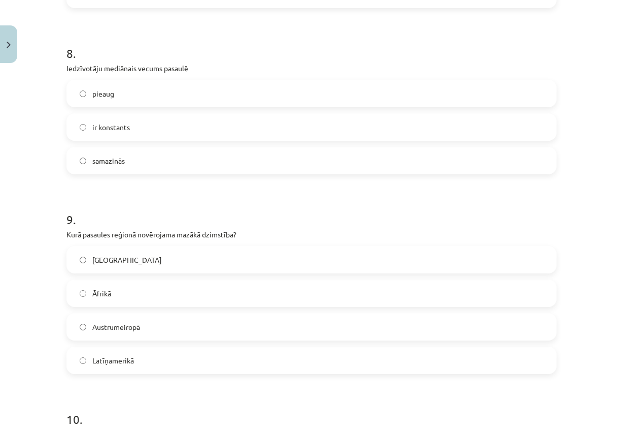
click at [115, 89] on label "pieaug" at bounding box center [312, 93] width 488 height 25
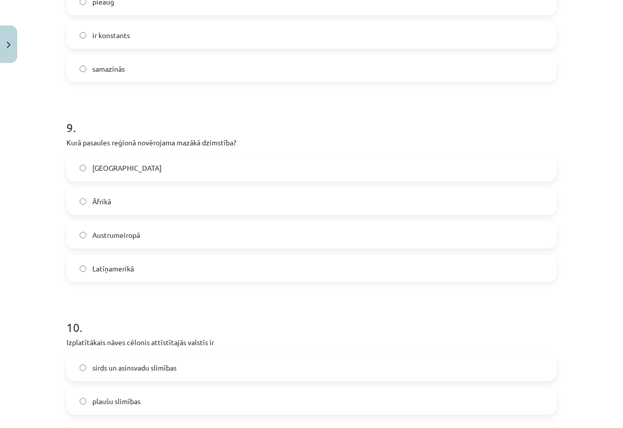
scroll to position [1726, 0]
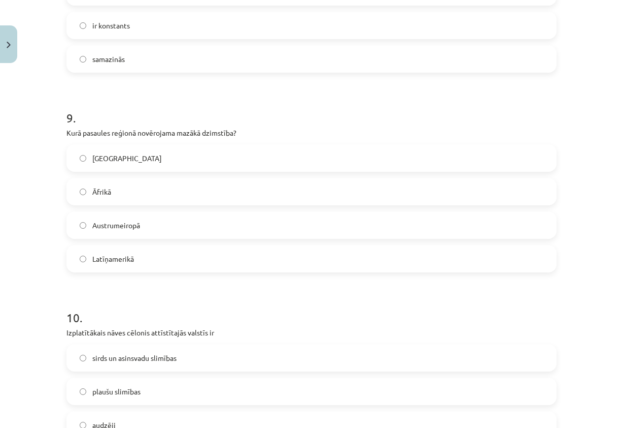
click at [156, 219] on label "Austrumeiropā" at bounding box center [312, 224] width 488 height 25
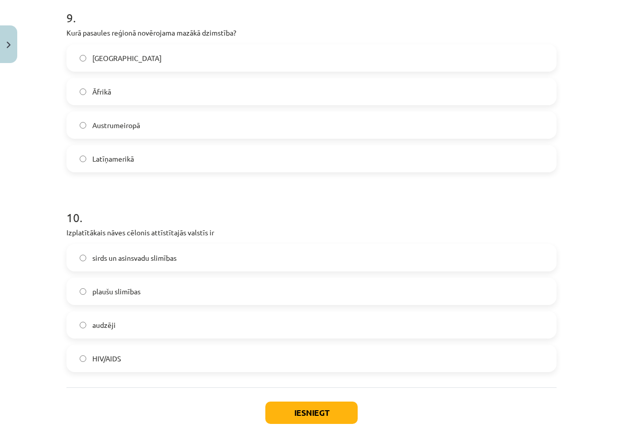
scroll to position [1828, 0]
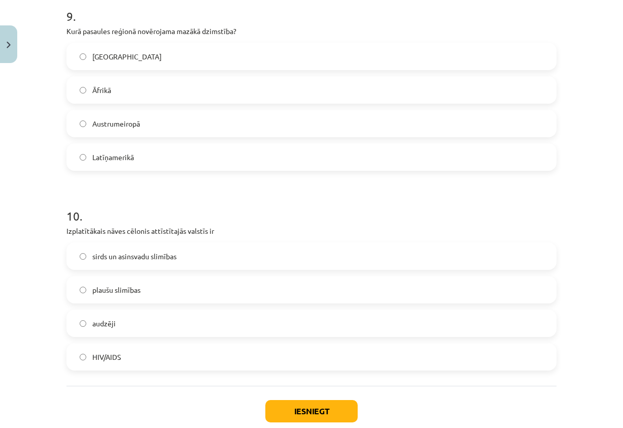
click at [115, 260] on span "sirds un asinsvadu slimības" at bounding box center [134, 256] width 84 height 11
click at [339, 408] on button "Iesniegt" at bounding box center [312, 411] width 92 height 22
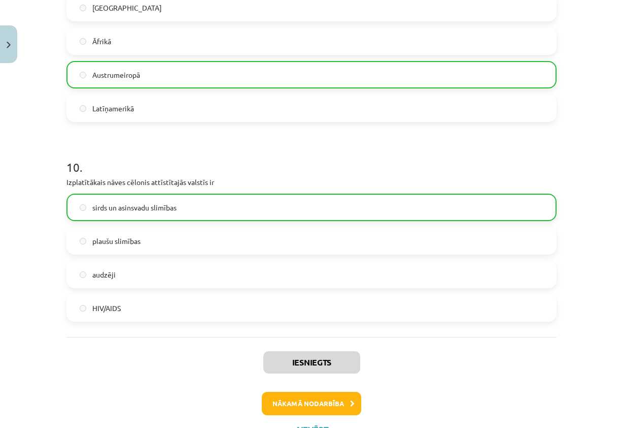
scroll to position [1919, 0]
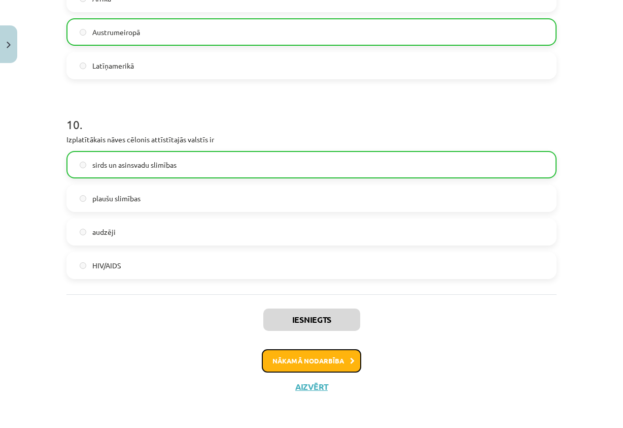
click at [319, 365] on button "Nākamā nodarbība" at bounding box center [312, 360] width 100 height 23
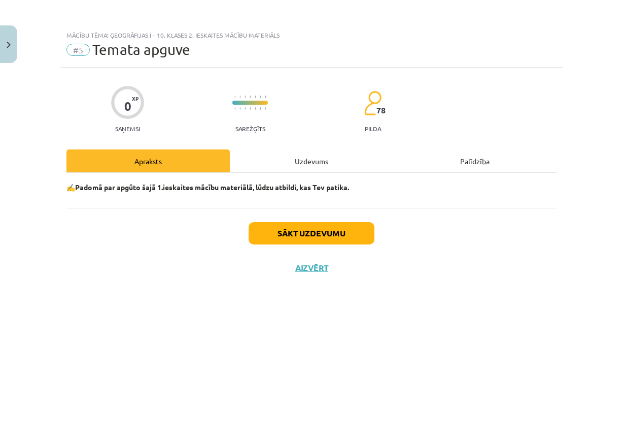
scroll to position [0, 0]
click at [268, 229] on button "Sākt uzdevumu" at bounding box center [312, 233] width 126 height 22
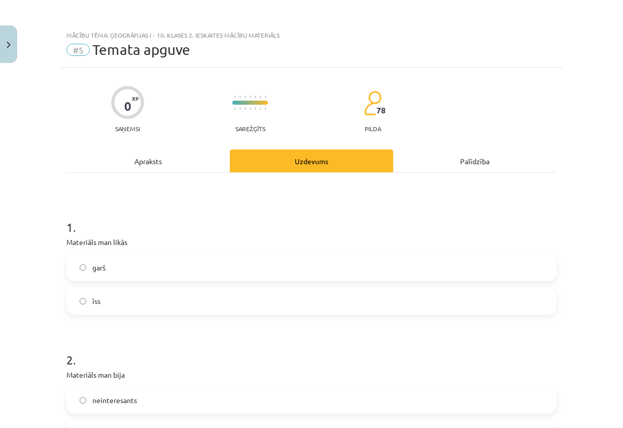
click at [99, 305] on label "īss" at bounding box center [312, 300] width 488 height 25
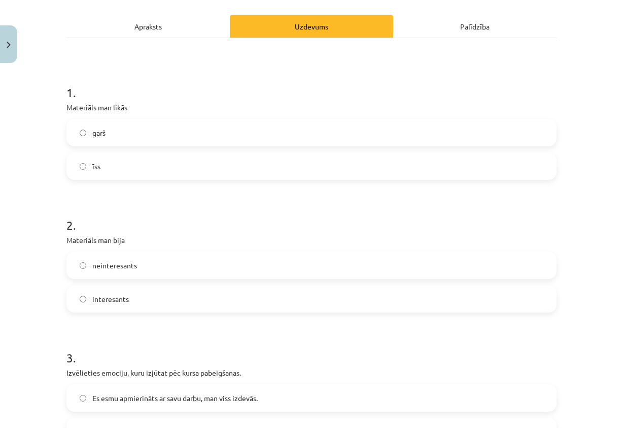
scroll to position [152, 0]
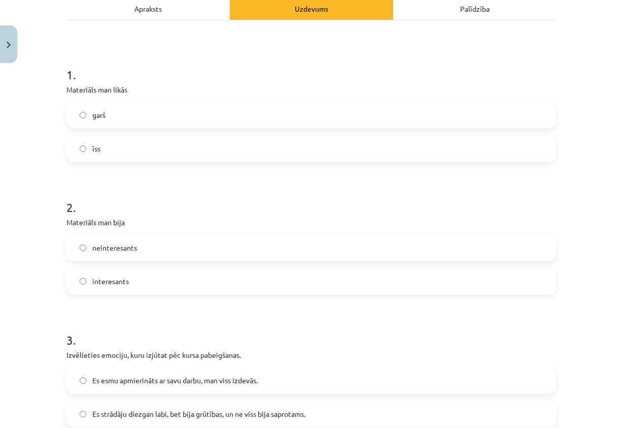
click at [139, 280] on label "interesants" at bounding box center [312, 280] width 488 height 25
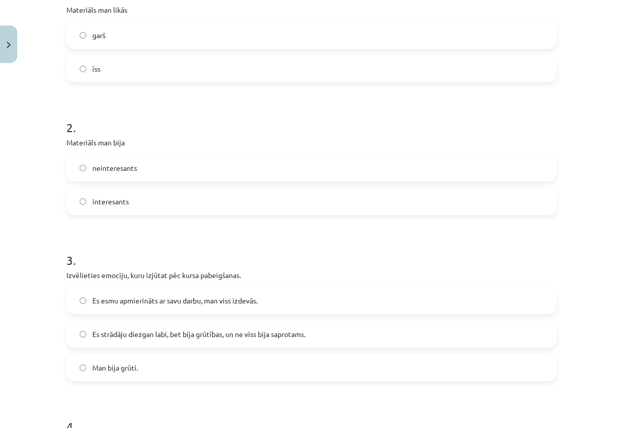
scroll to position [305, 0]
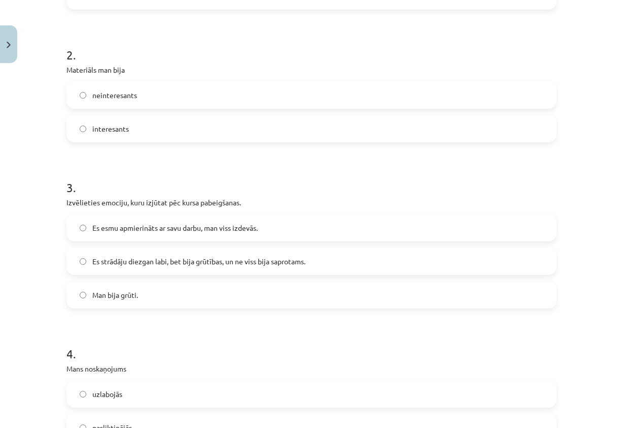
click at [211, 264] on span "Es strādāju diezgan labi, bet bija grūtības, un ne viss bija saprotams." at bounding box center [198, 261] width 213 height 11
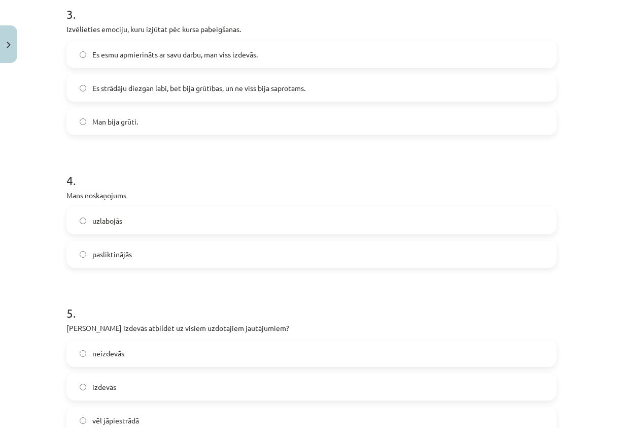
scroll to position [508, 0]
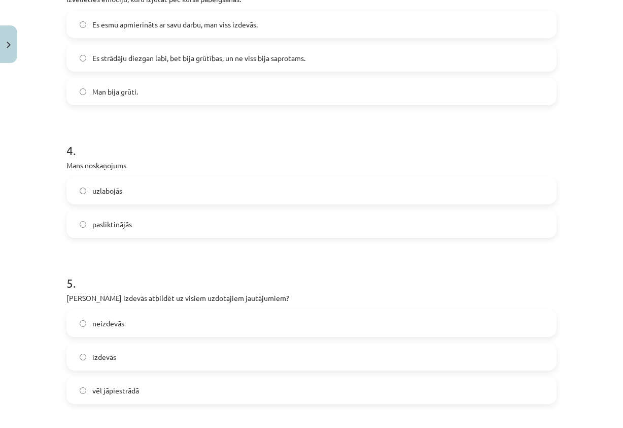
click at [116, 194] on span "uzlabojās" at bounding box center [107, 190] width 30 height 11
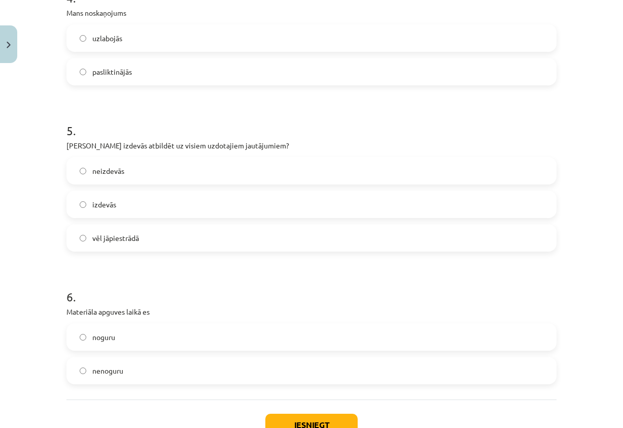
scroll to position [711, 0]
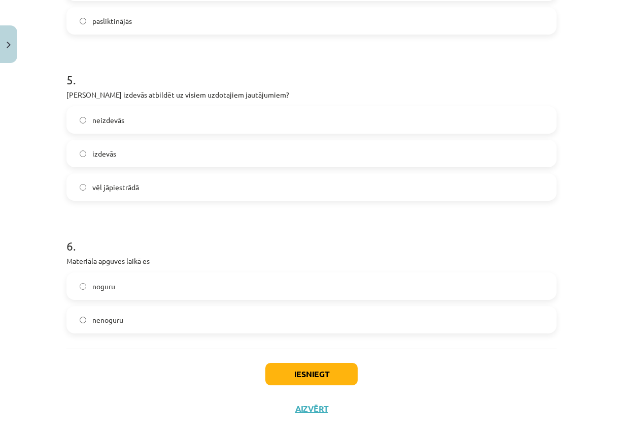
click at [116, 156] on label "izdevās" at bounding box center [312, 153] width 488 height 25
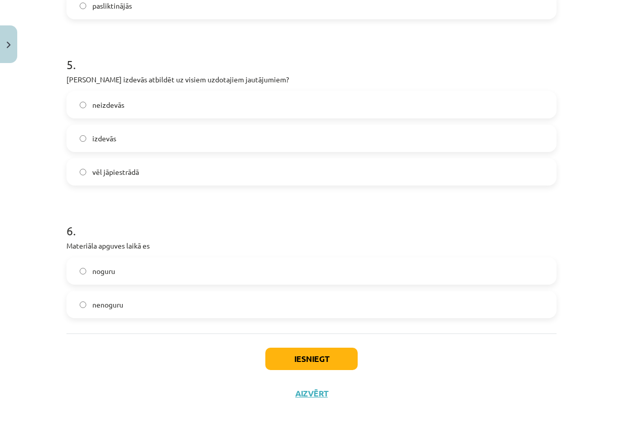
scroll to position [733, 0]
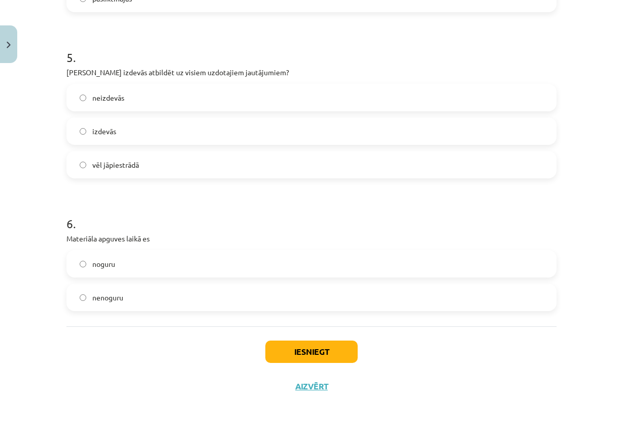
click at [122, 167] on span "vēl jāpiestrādā" at bounding box center [115, 164] width 47 height 11
click at [106, 136] on span "izdevās" at bounding box center [104, 131] width 24 height 11
click at [106, 156] on label "vēl jāpiestrādā" at bounding box center [312, 164] width 488 height 25
click at [120, 303] on label "nenoguru" at bounding box center [312, 296] width 488 height 25
click at [317, 354] on button "Iesniegt" at bounding box center [312, 351] width 92 height 22
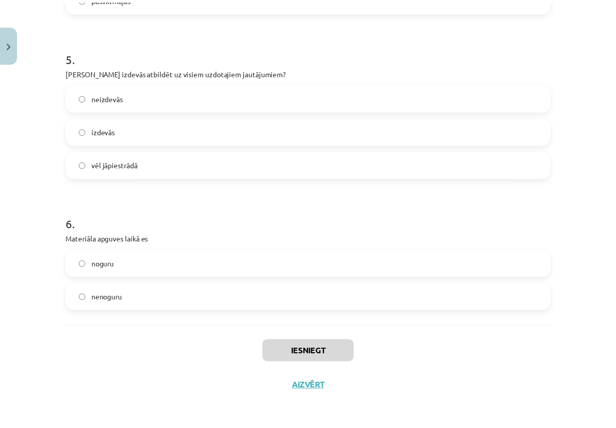
scroll to position [392, 0]
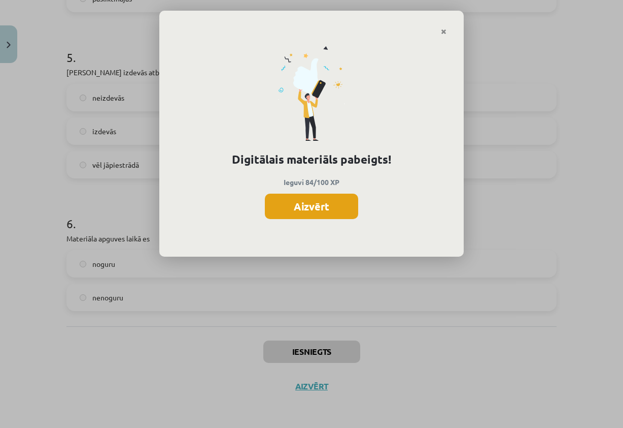
click at [276, 206] on button "Aizvērt" at bounding box center [311, 205] width 93 height 25
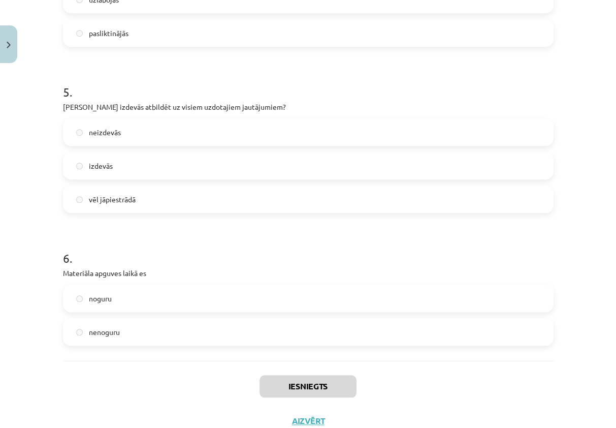
scroll to position [733, 0]
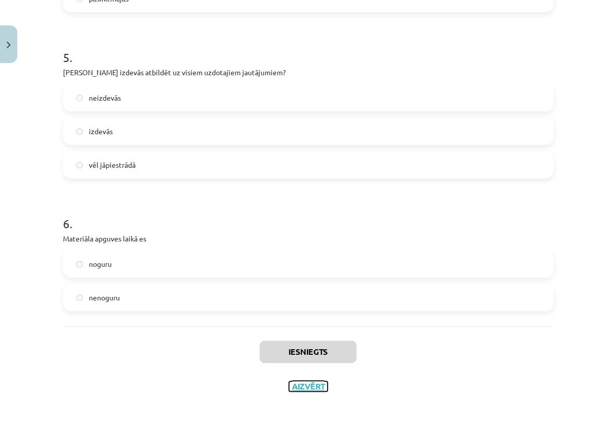
click at [289, 389] on button "Aizvērt" at bounding box center [308, 386] width 39 height 10
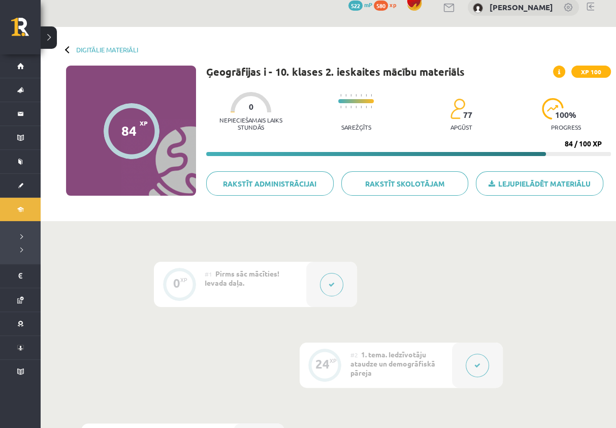
scroll to position [0, 0]
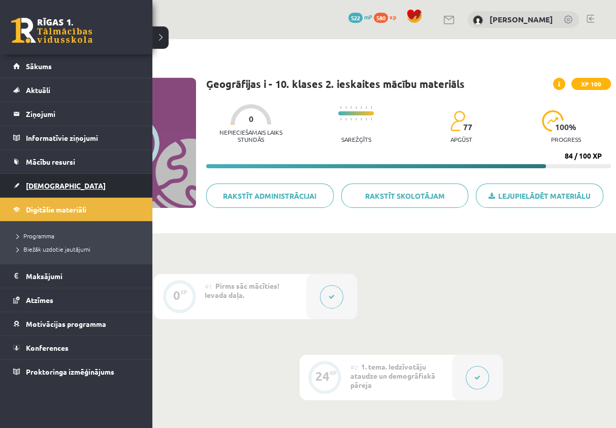
click at [59, 181] on link "[DEMOGRAPHIC_DATA]" at bounding box center [76, 185] width 126 height 23
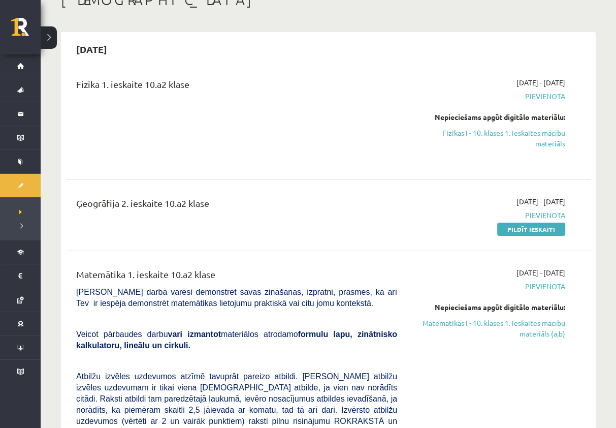
scroll to position [51, 0]
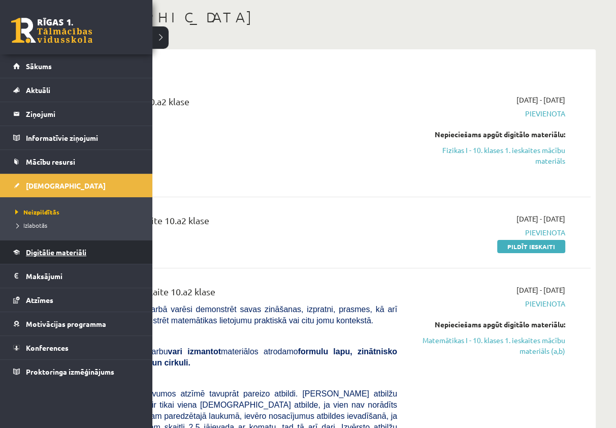
click at [24, 252] on link "Digitālie materiāli" at bounding box center [76, 251] width 126 height 23
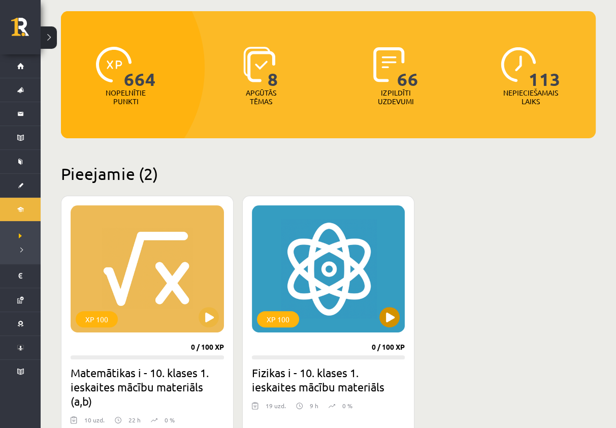
scroll to position [152, 0]
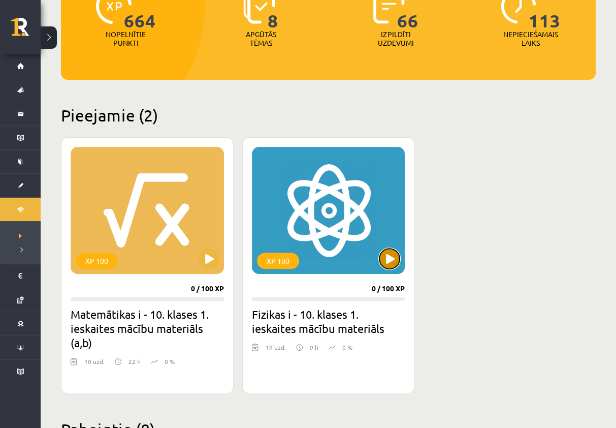
click at [392, 260] on button at bounding box center [389, 258] width 20 height 20
click at [336, 325] on h2 "Fizikas i - 10. klases 1. ieskaites mācību materiāls" at bounding box center [328, 321] width 153 height 28
click at [319, 247] on div "XP 100" at bounding box center [328, 210] width 153 height 127
click at [290, 213] on div "XP 100" at bounding box center [328, 210] width 153 height 127
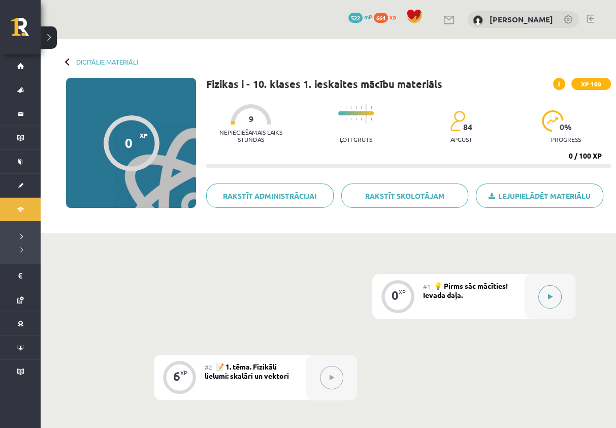
click at [543, 299] on button at bounding box center [549, 296] width 23 height 23
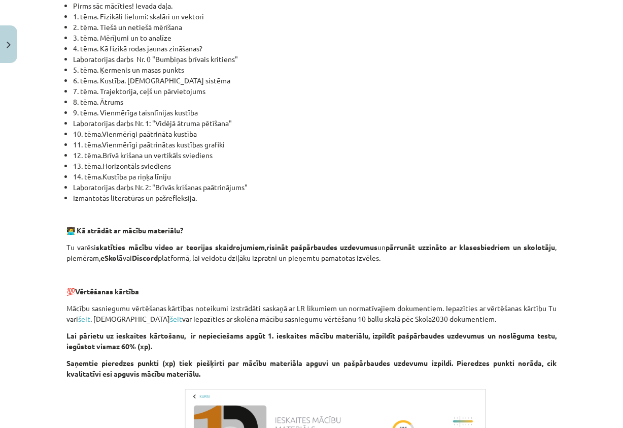
scroll to position [508, 0]
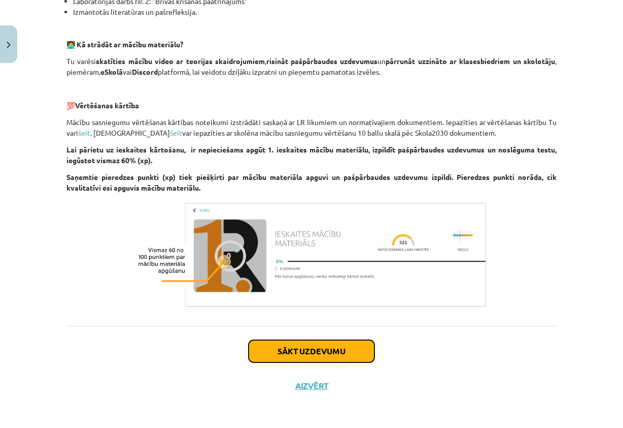
click at [336, 349] on button "Sākt uzdevumu" at bounding box center [312, 351] width 126 height 22
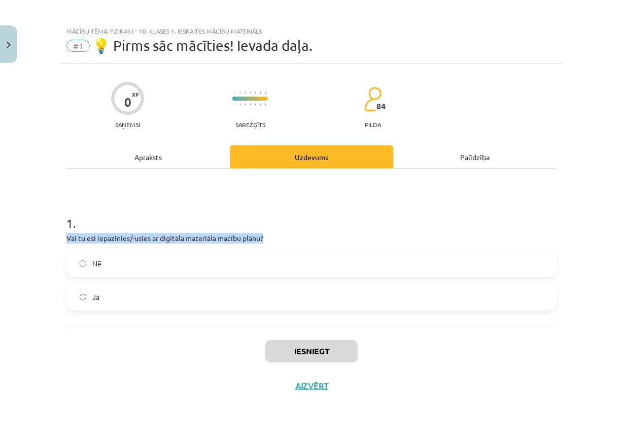
drag, startPoint x: 61, startPoint y: 238, endPoint x: 288, endPoint y: 236, distance: 227.5
click at [288, 236] on div "0 XP Saņemsi Sarežģīts 84 pilda Apraksts Uzdevums Palīdzība 1 . Vai tu esi iepa…" at bounding box center [311, 232] width 503 height 339
copy p "Vai tu esi iepazinies/-usies ar digitāla materiāla macību plānu?"
click at [307, 309] on div "Jā" at bounding box center [312, 296] width 490 height 27
click at [307, 309] on label "Jā" at bounding box center [312, 296] width 488 height 25
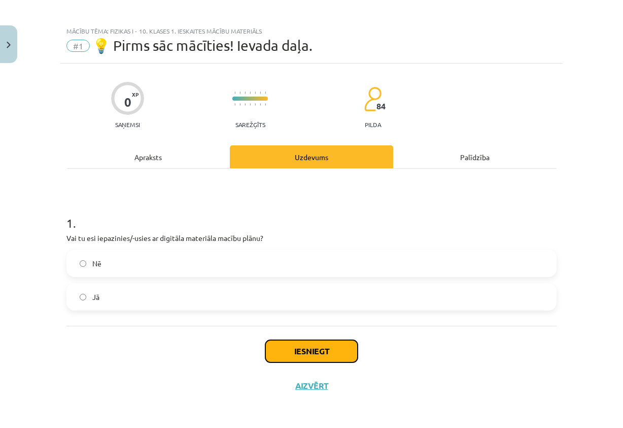
click at [306, 346] on button "Iesniegt" at bounding box center [312, 351] width 92 height 22
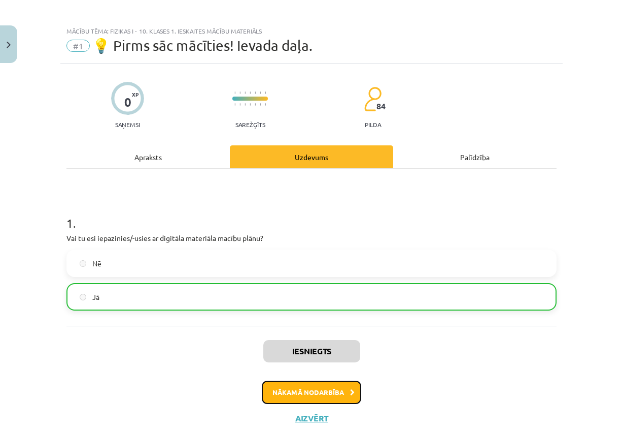
click at [289, 393] on button "Nākamā nodarbība" at bounding box center [312, 391] width 100 height 23
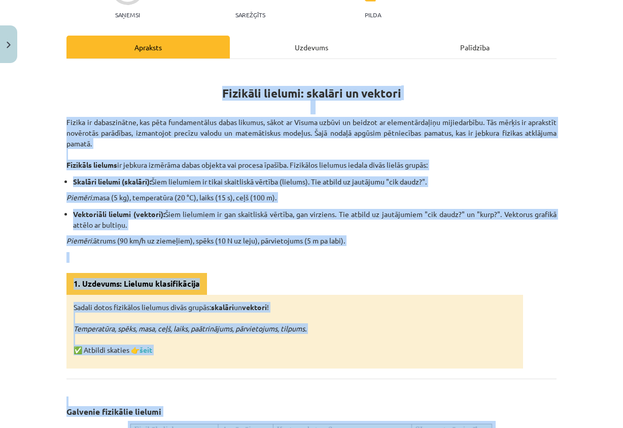
scroll to position [279, 0]
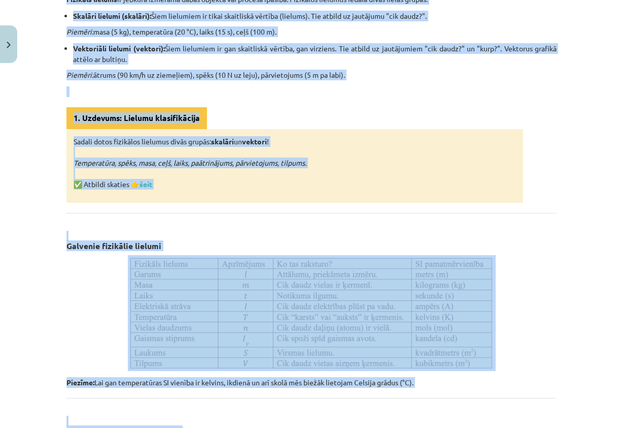
click at [553, 264] on div "6 XP Saņemsi Sarežģīts 84 pilda Apraksts Uzdevums Palīdzība Fizikāli lielumi: s…" at bounding box center [311, 208] width 503 height 840
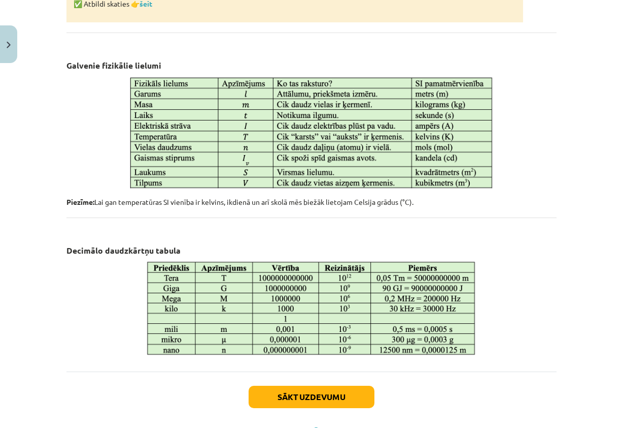
scroll to position [503, 0]
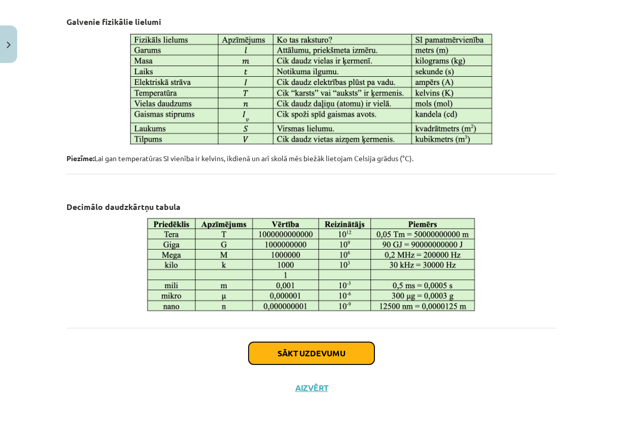
click at [313, 358] on button "Sākt uzdevumu" at bounding box center [312, 353] width 126 height 22
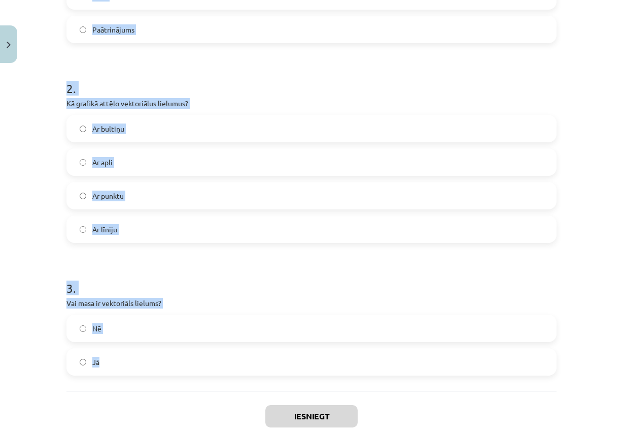
scroll to position [403, 0]
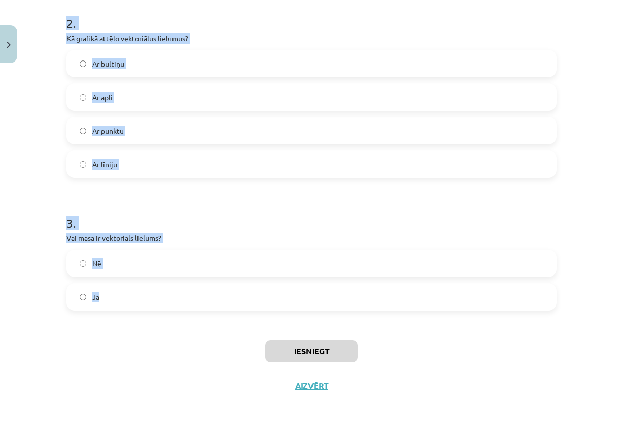
drag, startPoint x: 58, startPoint y: 202, endPoint x: 326, endPoint y: 280, distance: 279.6
click at [326, 280] on div "6 XP Saņemsi Sarežģīts 84 pilda Apraksts Uzdevums Palīdzība 1 . Kurš no šiem li…" at bounding box center [311, 33] width 503 height 738
copy form "1 . Kurš no šiem lielumiem ir skalārs? Ātrums Spēks Laiks Paātrinājums 2 . Kā g…"
click at [340, 210] on h1 "3 ." at bounding box center [312, 213] width 490 height 31
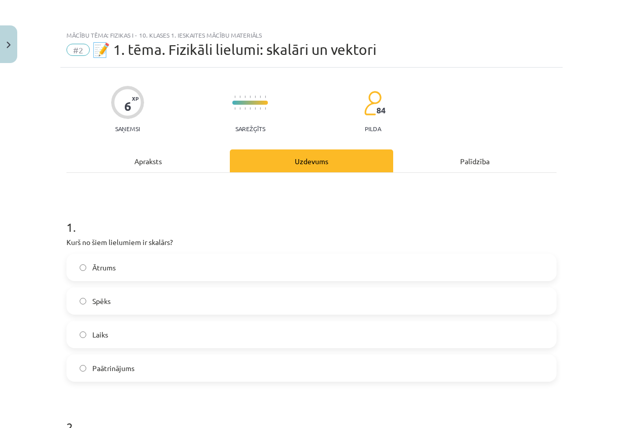
scroll to position [51, 0]
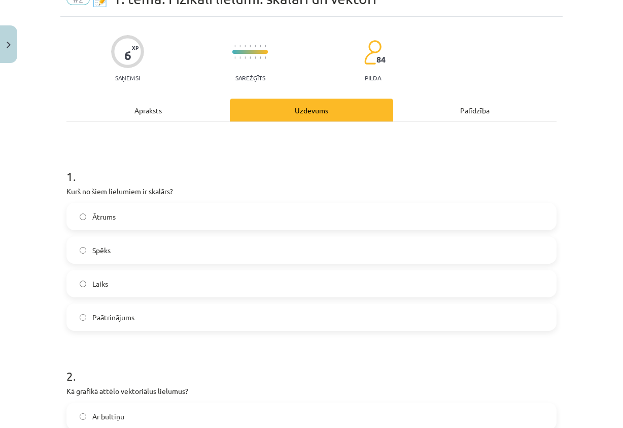
click at [118, 285] on label "Laiks" at bounding box center [312, 283] width 488 height 25
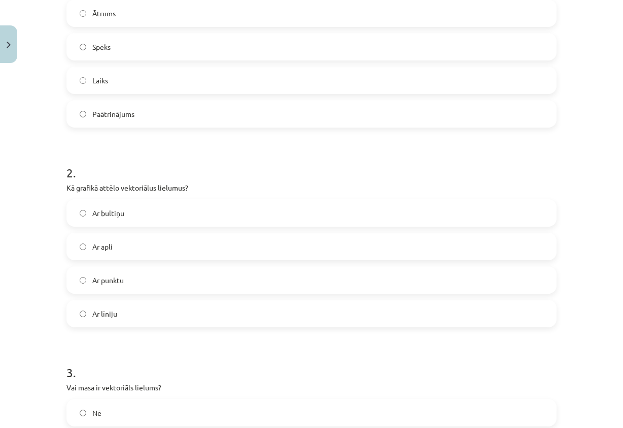
scroll to position [305, 0]
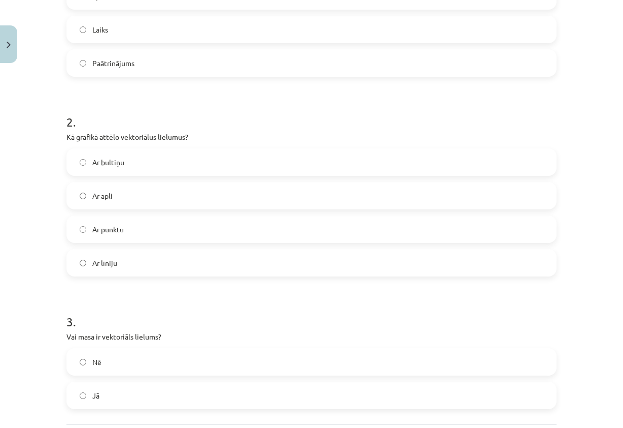
click at [132, 168] on label "Ar bultiņu" at bounding box center [312, 161] width 488 height 25
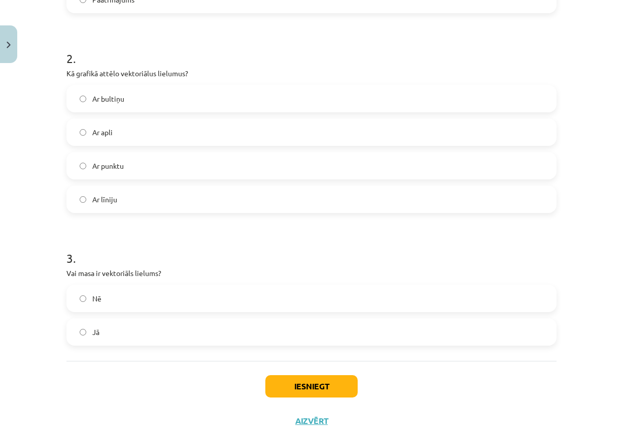
scroll to position [403, 0]
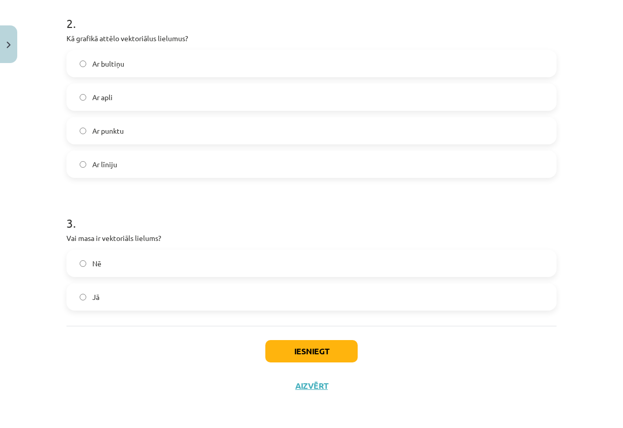
click at [134, 264] on label "Nē" at bounding box center [312, 262] width 488 height 25
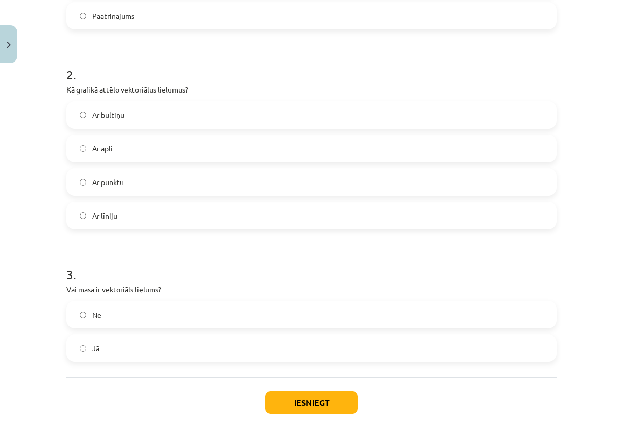
scroll to position [352, 0]
click at [309, 406] on button "Iesniegt" at bounding box center [312, 401] width 92 height 22
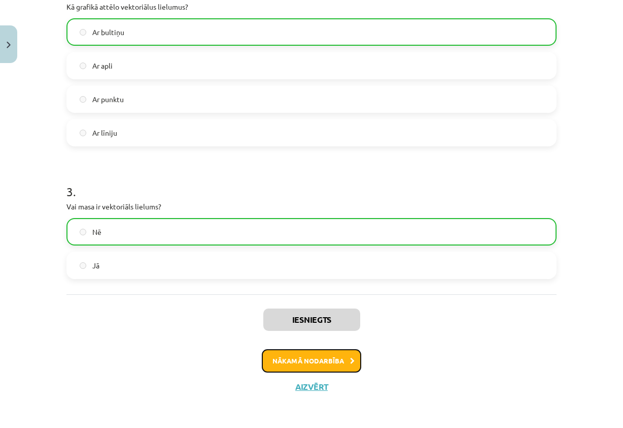
click at [305, 367] on button "Nākamā nodarbība" at bounding box center [312, 360] width 100 height 23
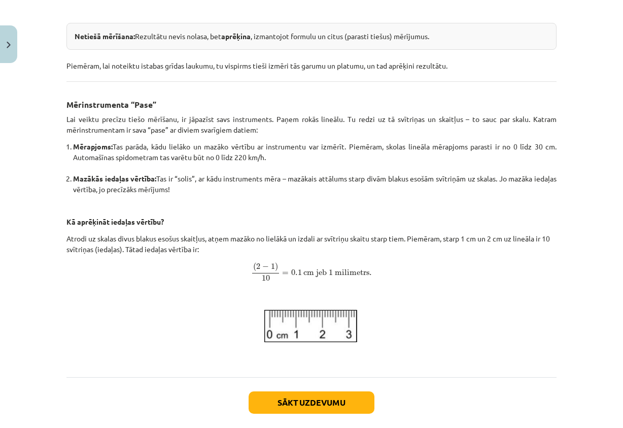
scroll to position [356, 0]
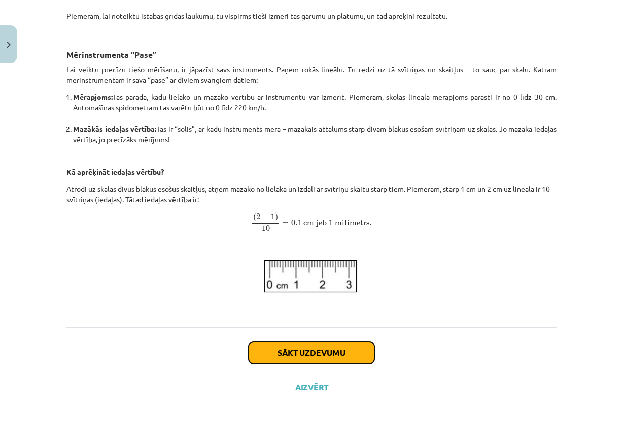
click at [299, 353] on button "Sākt uzdevumu" at bounding box center [312, 352] width 126 height 22
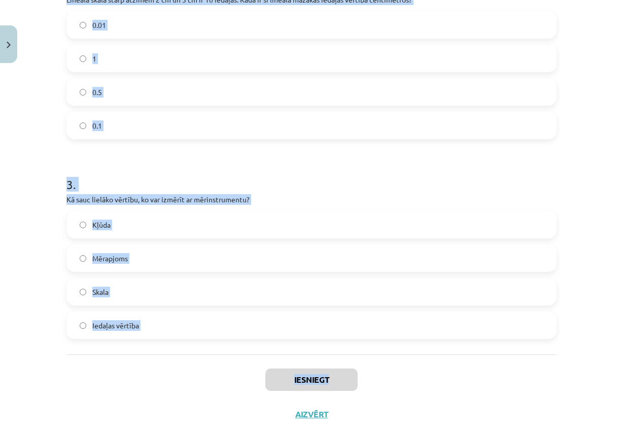
scroll to position [403, 0]
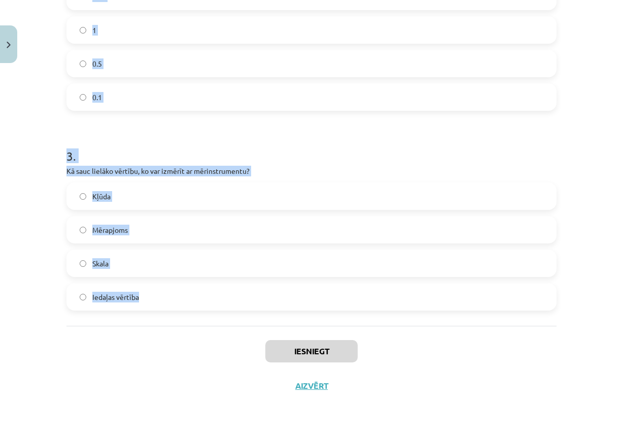
drag, startPoint x: 59, startPoint y: 207, endPoint x: 422, endPoint y: 316, distance: 378.9
click at [422, 316] on div "7 XP Saņemsi Sarežģīts 84 pilda Apraksts Uzdevums Palīdzība 1 . Vai istabas grī…" at bounding box center [311, 33] width 503 height 738
copy form "1 . Vai istabas grīdas laukuma noteikšana, izmērot garumu un platumu un pēc tam…"
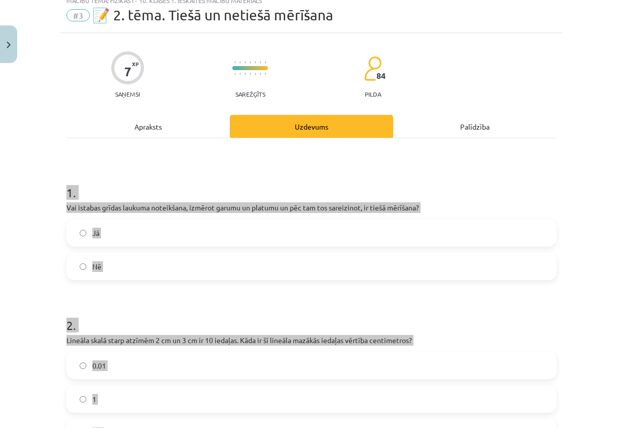
scroll to position [0, 0]
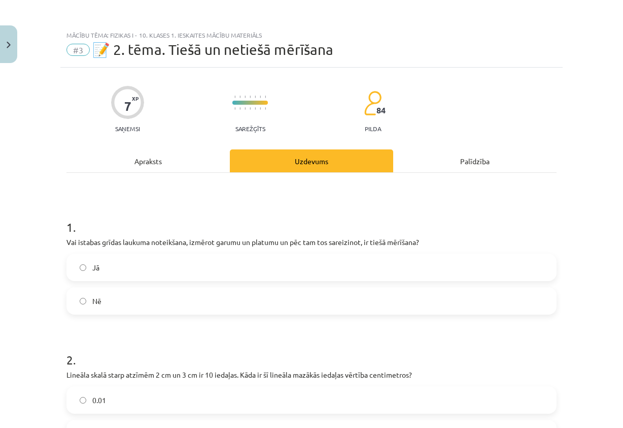
click at [350, 301] on label "Nē" at bounding box center [312, 300] width 488 height 25
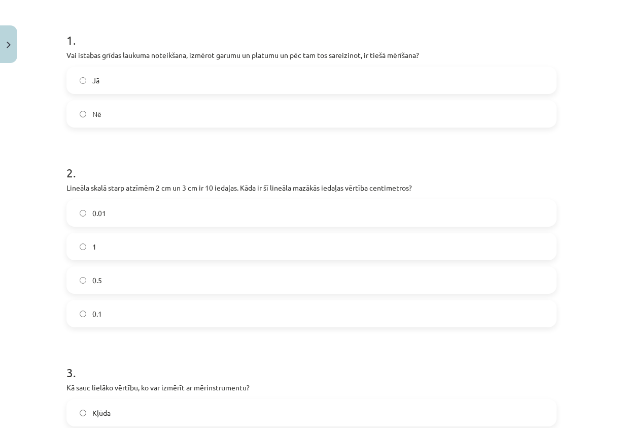
scroll to position [203, 0]
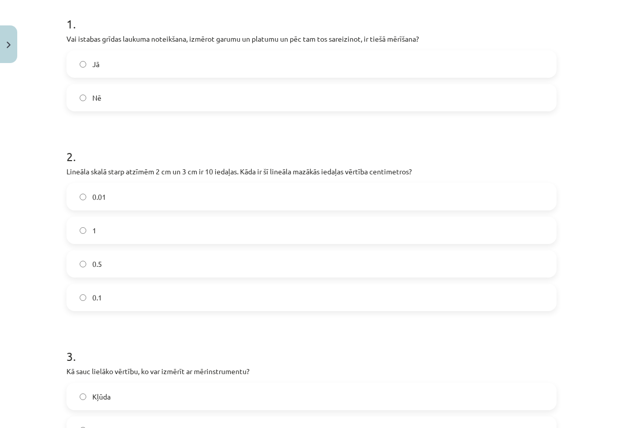
click at [108, 199] on label "0.01" at bounding box center [312, 196] width 488 height 25
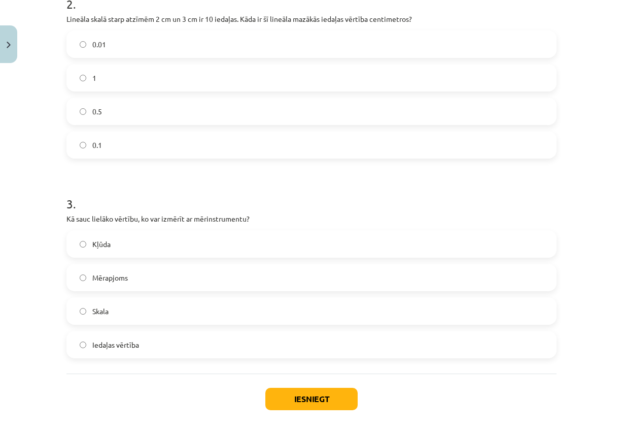
scroll to position [403, 0]
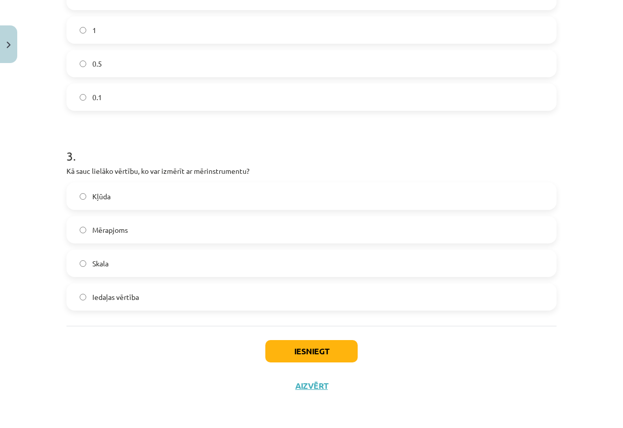
click at [112, 229] on span "Mērapjoms" at bounding box center [110, 229] width 36 height 11
click at [314, 349] on button "Iesniegt" at bounding box center [312, 351] width 92 height 22
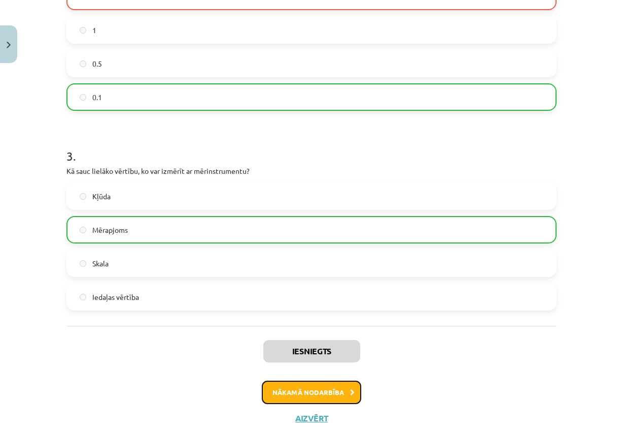
click at [298, 388] on button "Nākamā nodarbība" at bounding box center [312, 391] width 100 height 23
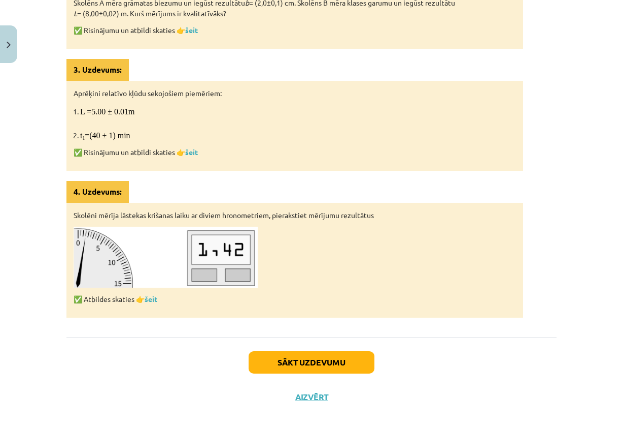
scroll to position [559, 0]
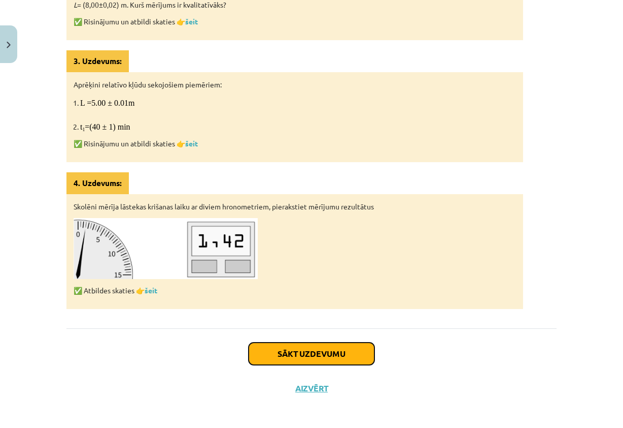
click at [284, 351] on button "Sākt uzdevumu" at bounding box center [312, 353] width 126 height 22
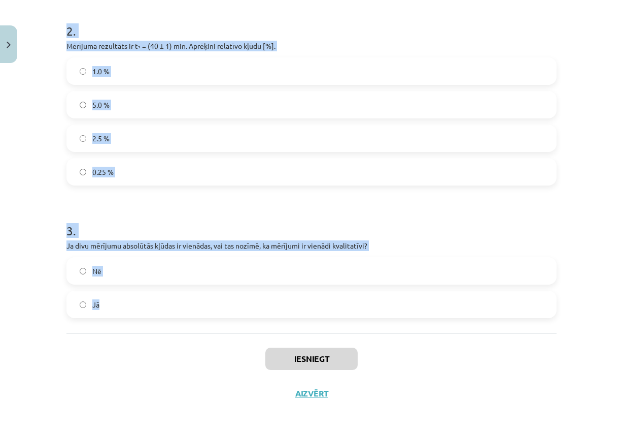
scroll to position [403, 0]
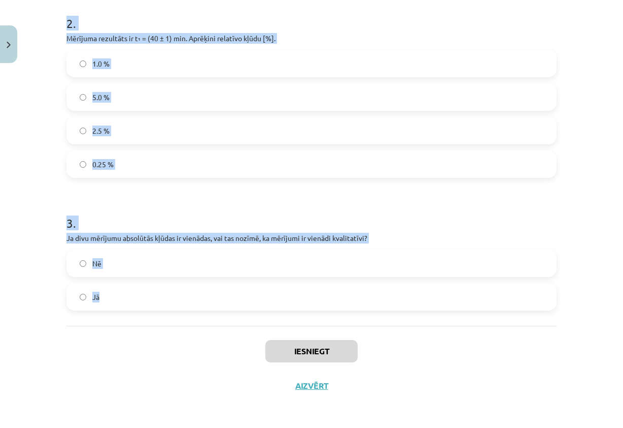
drag, startPoint x: 59, startPoint y: 152, endPoint x: 416, endPoint y: 313, distance: 391.3
click at [415, 315] on div "7 XP Saņemsi Sarežģīts 84 pilda Apraksts Uzdevums Palīdzība 1 . Kurš mērījums i…" at bounding box center [311, 33] width 503 height 738
copy form "1 . Kurš mērījums ir kvalitatīvāks? Tas, kuram ir lielāka absolūtā kļūda Tas, k…"
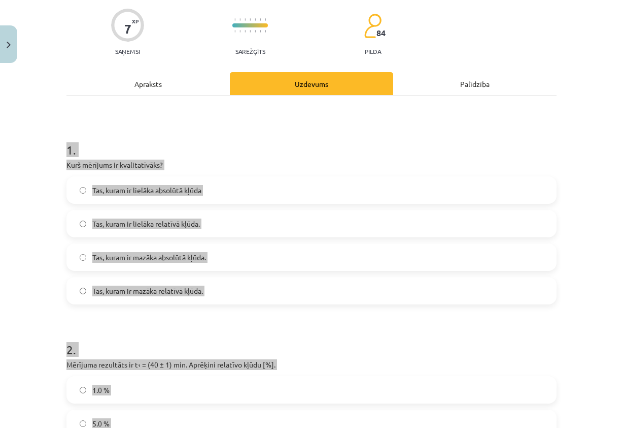
scroll to position [0, 0]
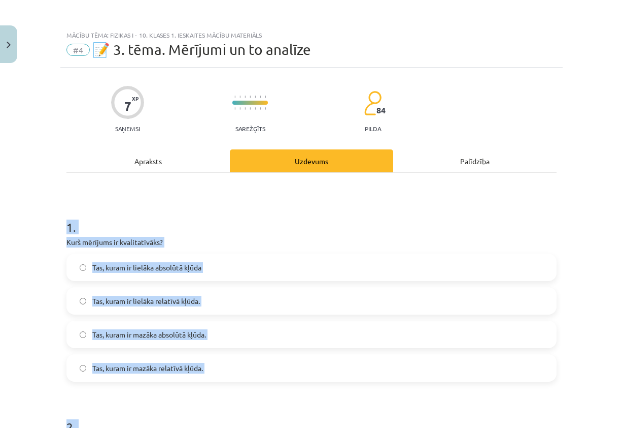
click at [265, 233] on h1 "1 ." at bounding box center [312, 217] width 490 height 31
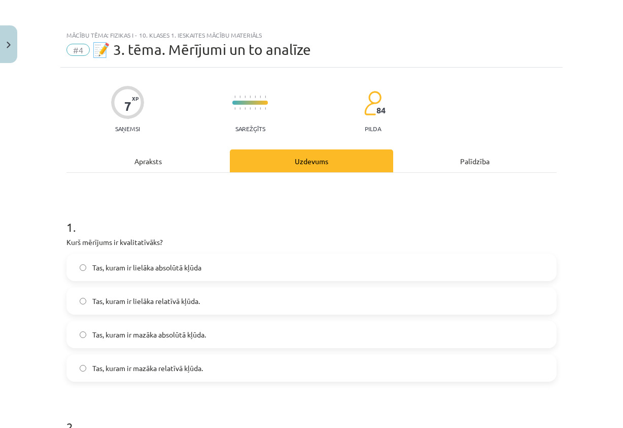
click at [200, 338] on span "Tas, kuram ir mazāka absolūtā kļūda." at bounding box center [149, 334] width 114 height 11
click at [194, 372] on span "Tas, kuram ir mazāka relatīvā kļūda." at bounding box center [147, 368] width 111 height 11
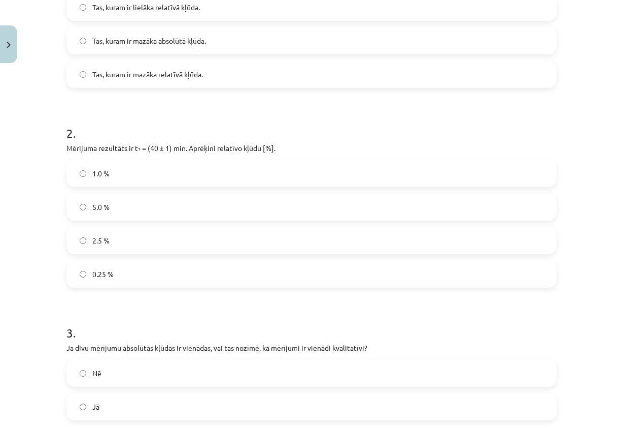
scroll to position [305, 0]
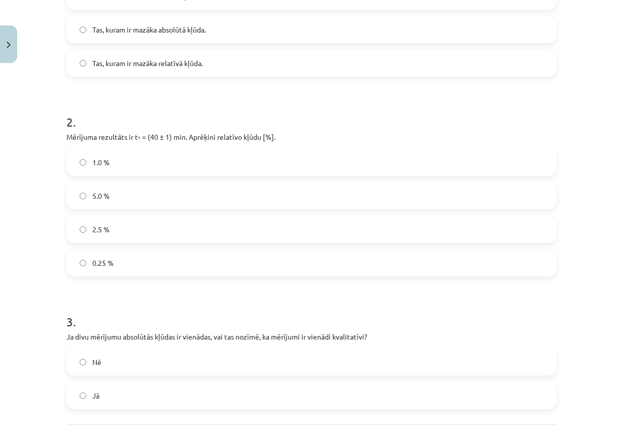
click at [130, 229] on label "2.5 %" at bounding box center [312, 228] width 488 height 25
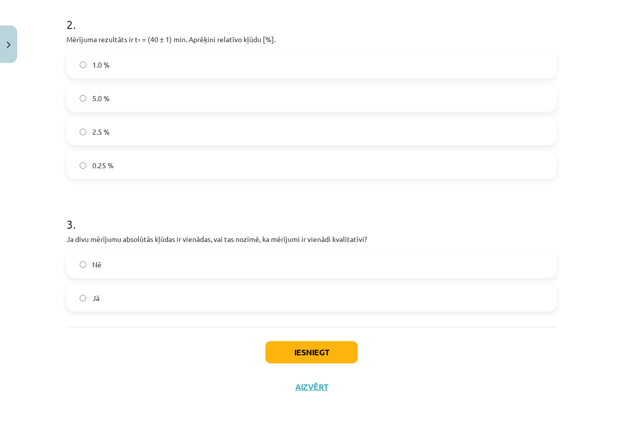
scroll to position [403, 0]
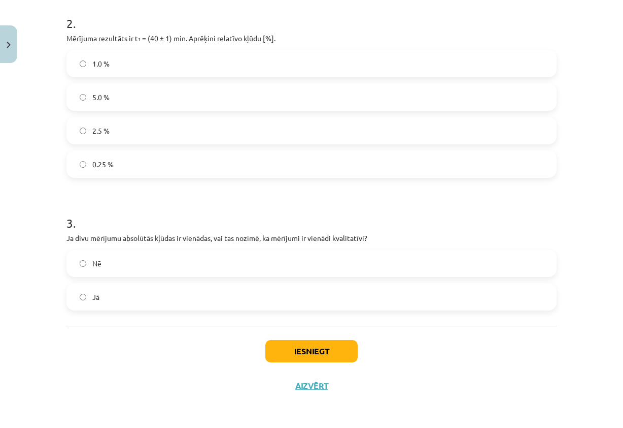
click at [183, 270] on label "Nē" at bounding box center [312, 262] width 488 height 25
drag, startPoint x: 264, startPoint y: 354, endPoint x: 275, endPoint y: 350, distance: 12.2
click at [272, 355] on button "Iesniegt" at bounding box center [312, 351] width 92 height 22
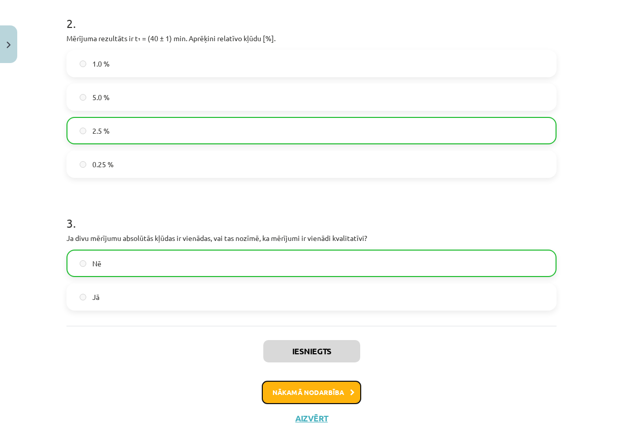
click at [345, 388] on button "Nākamā nodarbība" at bounding box center [312, 391] width 100 height 23
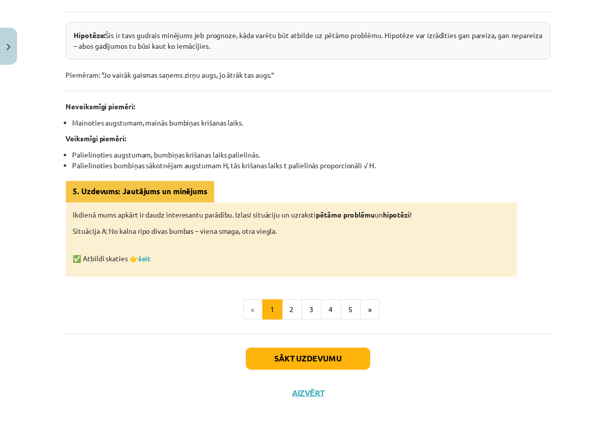
scroll to position [501, 0]
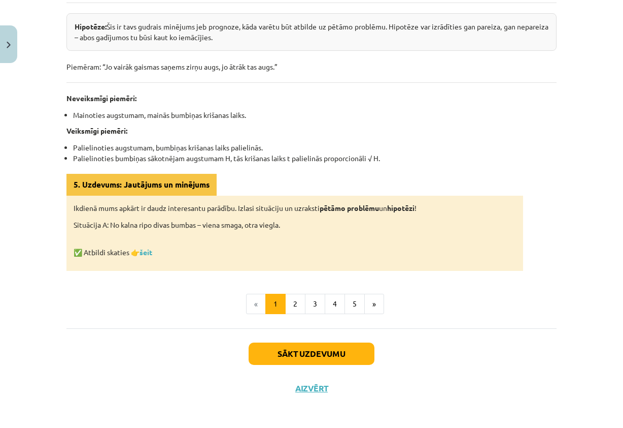
click at [316, 392] on div "Sākt uzdevumu Aizvērt" at bounding box center [312, 363] width 490 height 71
click at [317, 388] on button "Aizvērt" at bounding box center [311, 388] width 39 height 10
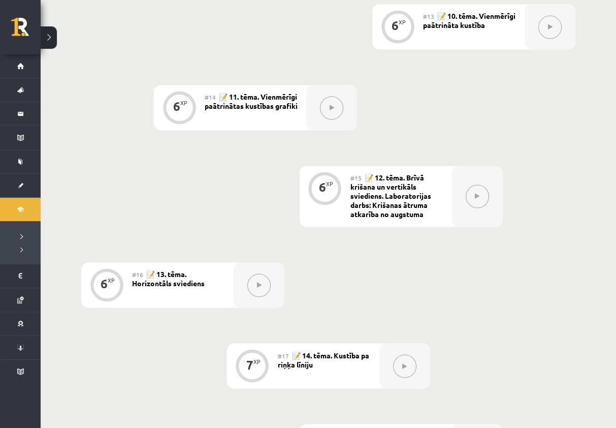
scroll to position [1243, 0]
